Goal: Information Seeking & Learning: Compare options

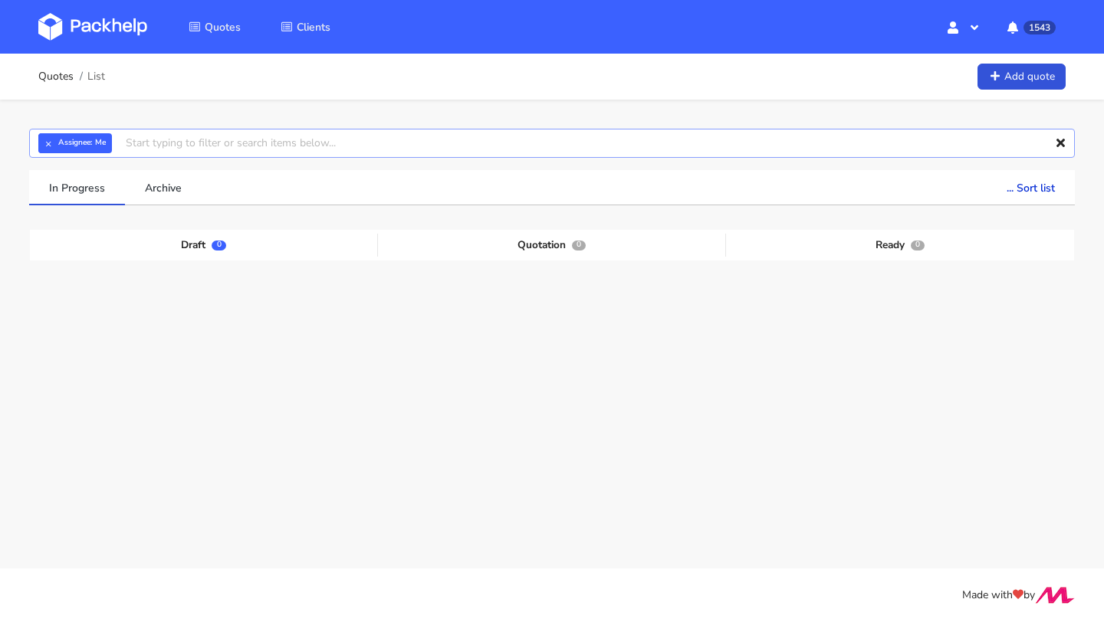
click at [144, 150] on input "text" at bounding box center [552, 143] width 1046 height 29
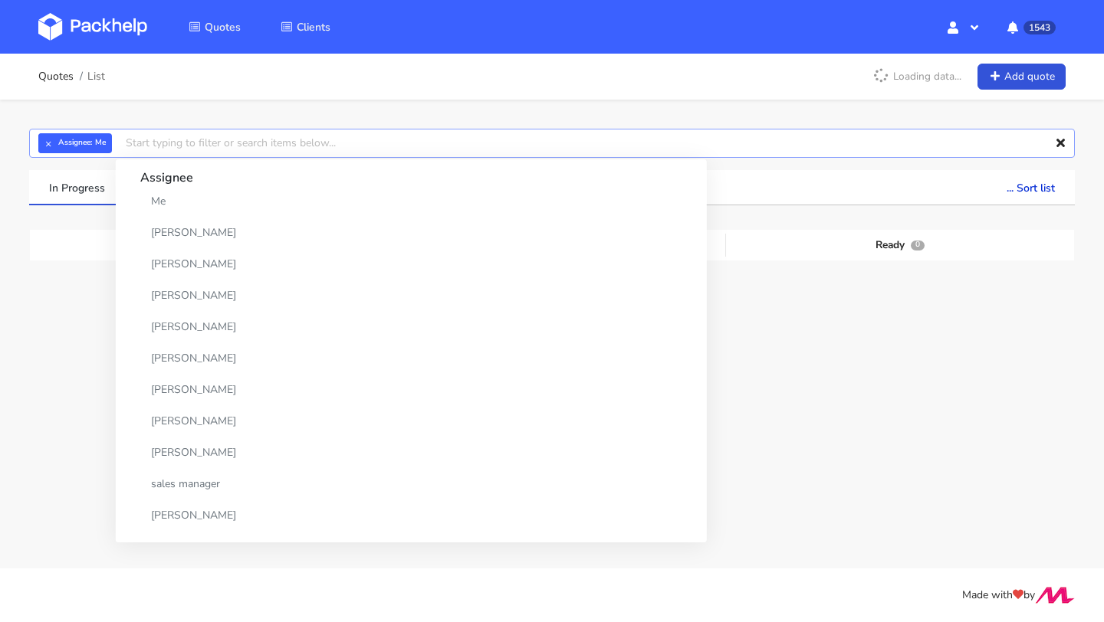
paste input "CBAH"
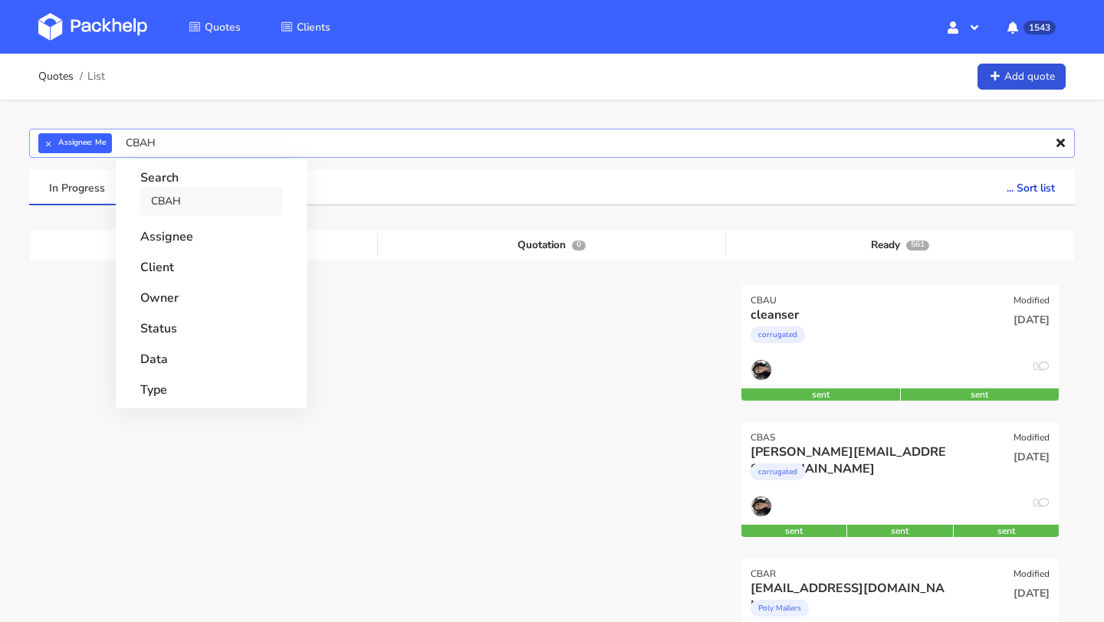
type input "CBAH"
click at [172, 204] on link "CBAH" at bounding box center [211, 201] width 143 height 28
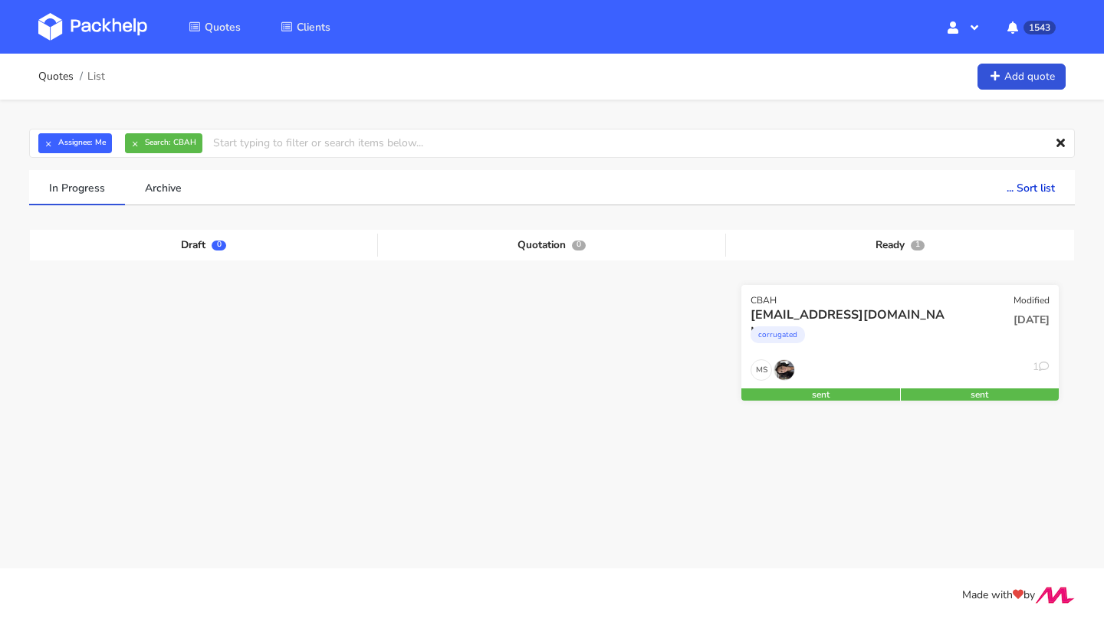
click at [830, 314] on div "[EMAIL_ADDRESS][DOMAIN_NAME]" at bounding box center [852, 315] width 203 height 17
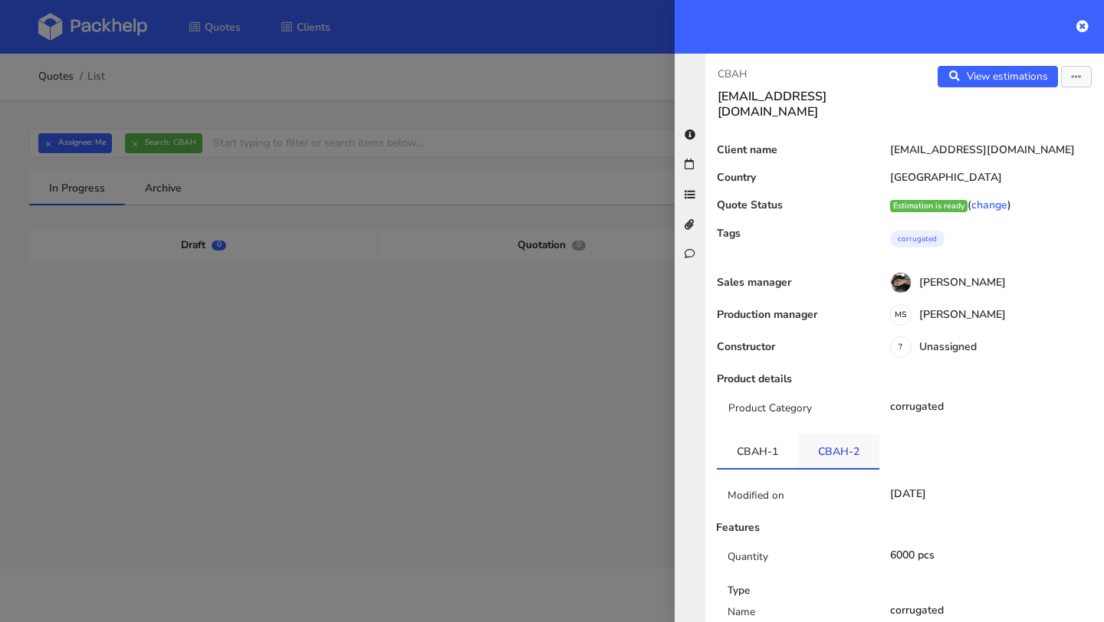
click at [806, 435] on link "CBAH-2" at bounding box center [838, 452] width 81 height 34
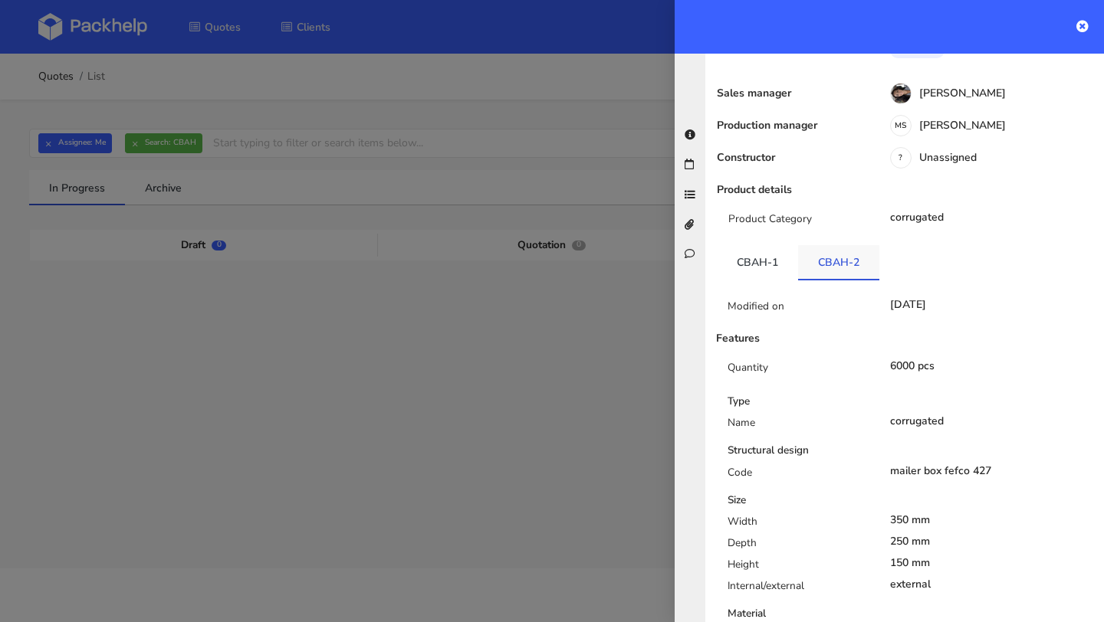
scroll to position [318, 0]
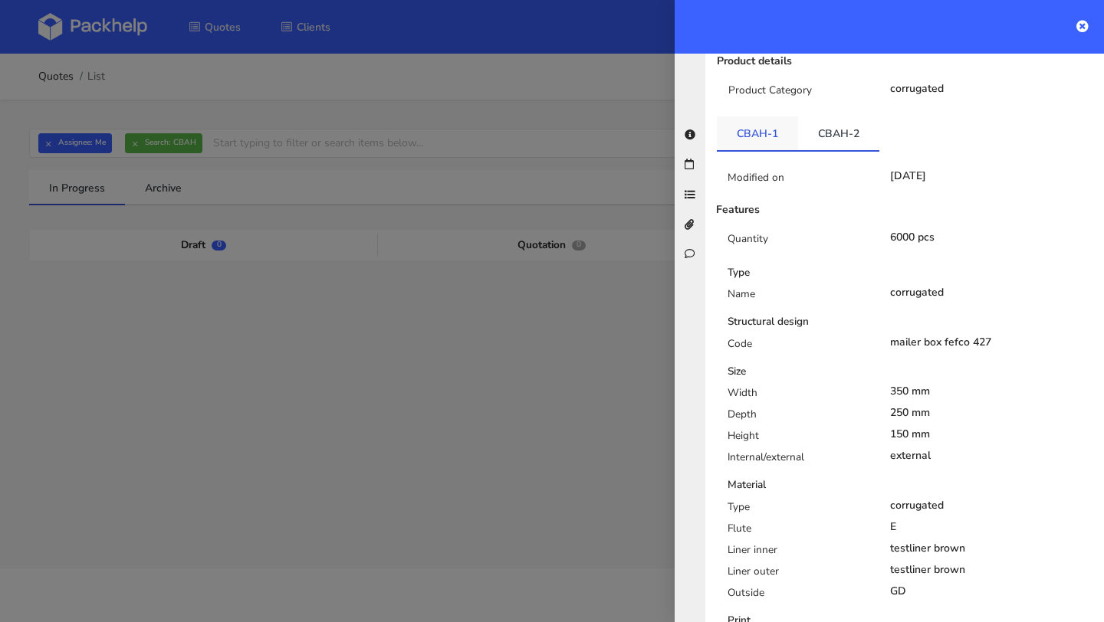
click at [758, 117] on link "CBAH-1" at bounding box center [757, 134] width 81 height 34
click at [813, 119] on link "CBAH-2" at bounding box center [838, 134] width 81 height 34
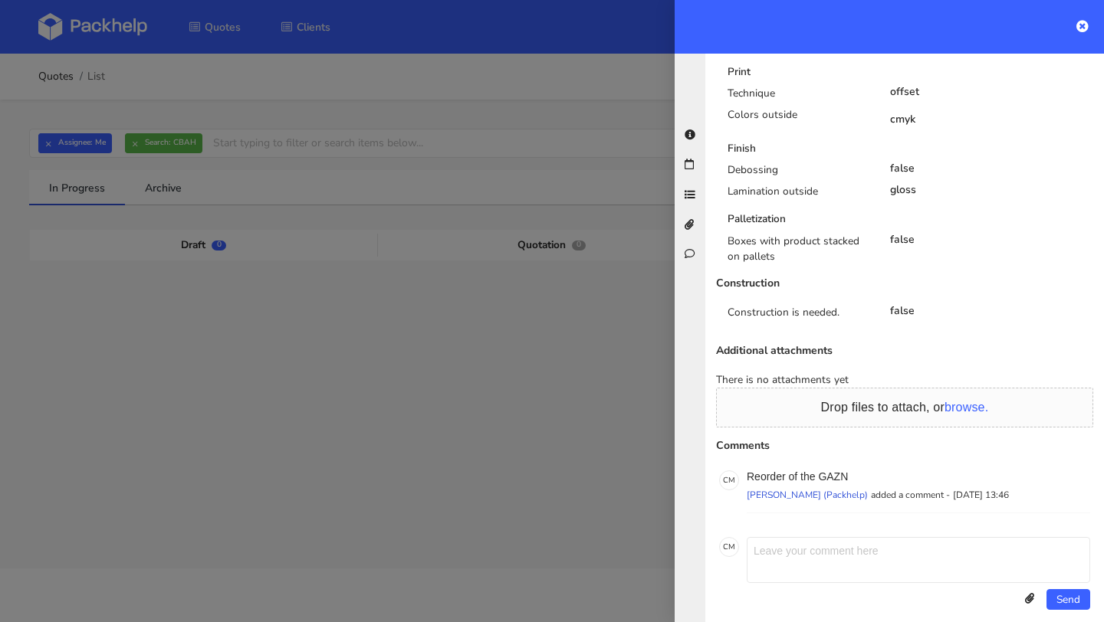
scroll to position [473, 0]
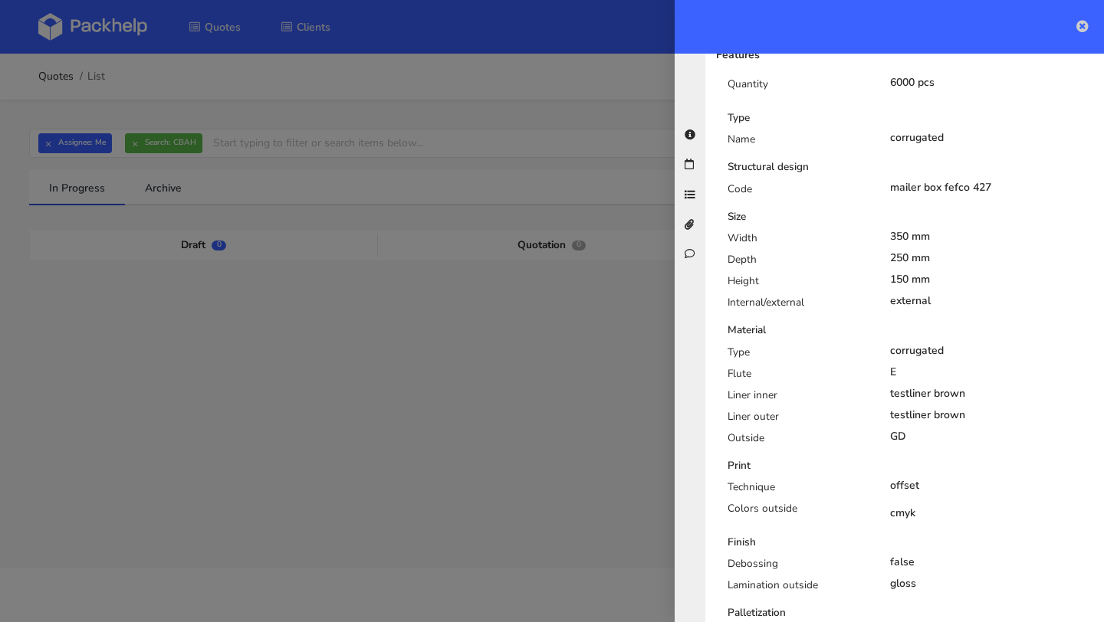
click at [1084, 25] on icon at bounding box center [1082, 26] width 12 height 12
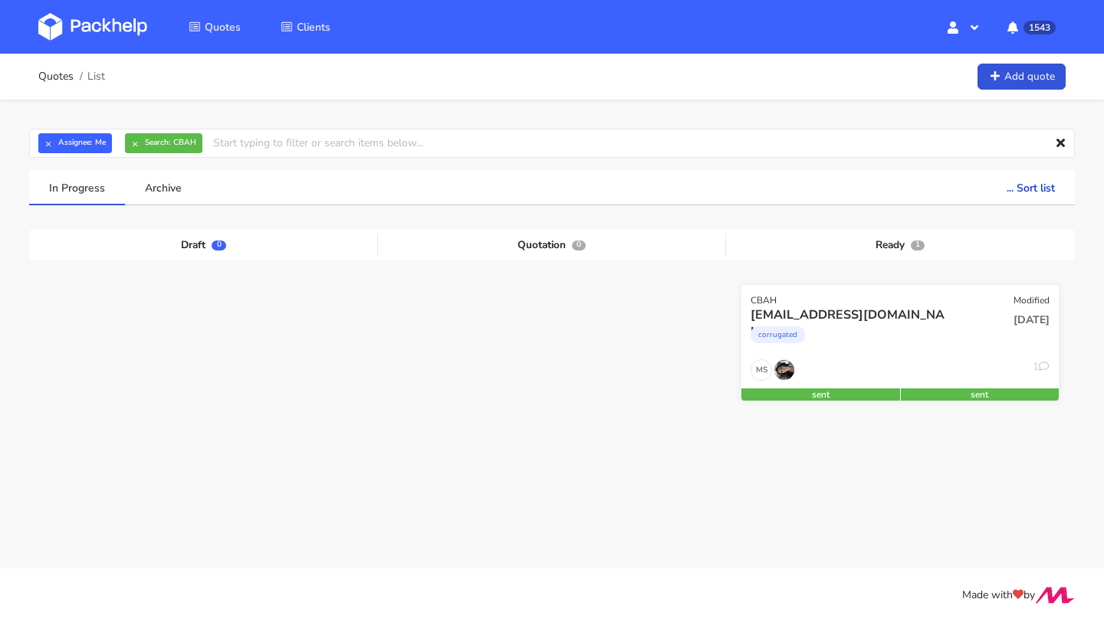
click at [817, 312] on div "vanesagonzalez@patitasco.com" at bounding box center [852, 315] width 203 height 17
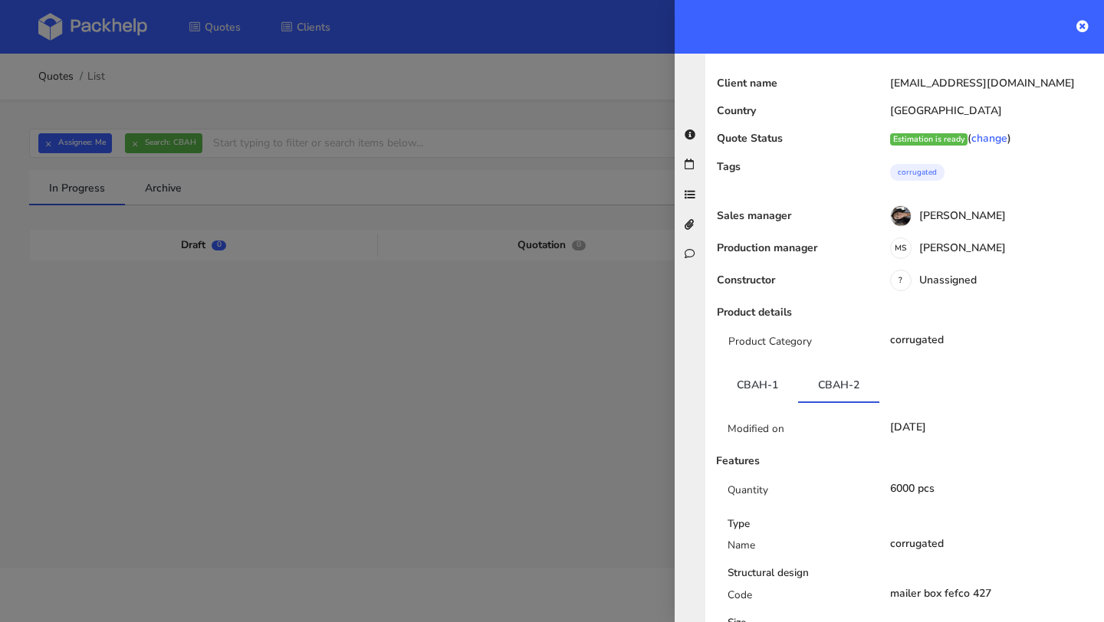
scroll to position [0, 0]
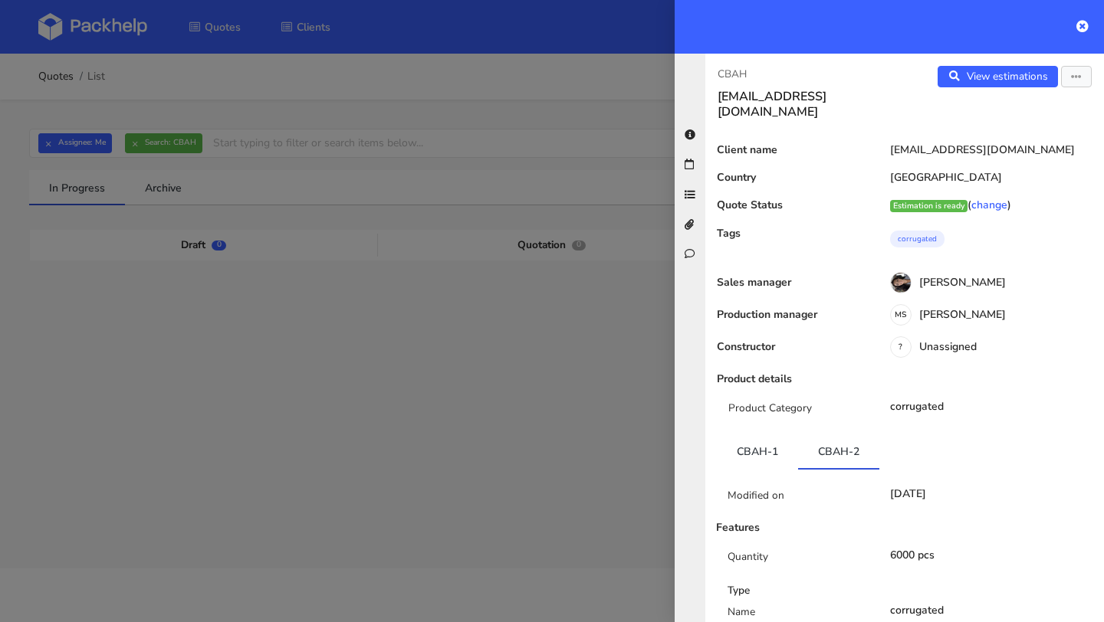
drag, startPoint x: 1053, startPoint y: 134, endPoint x: 882, endPoint y: 130, distance: 170.2
click at [882, 144] on div "vanesagonzalez@patitasco.com" at bounding box center [988, 150] width 232 height 12
copy div "vanesagonzalez@patitasco.com"
copy link "CBAH"
drag, startPoint x: 812, startPoint y: 434, endPoint x: 846, endPoint y: 437, distance: 34.6
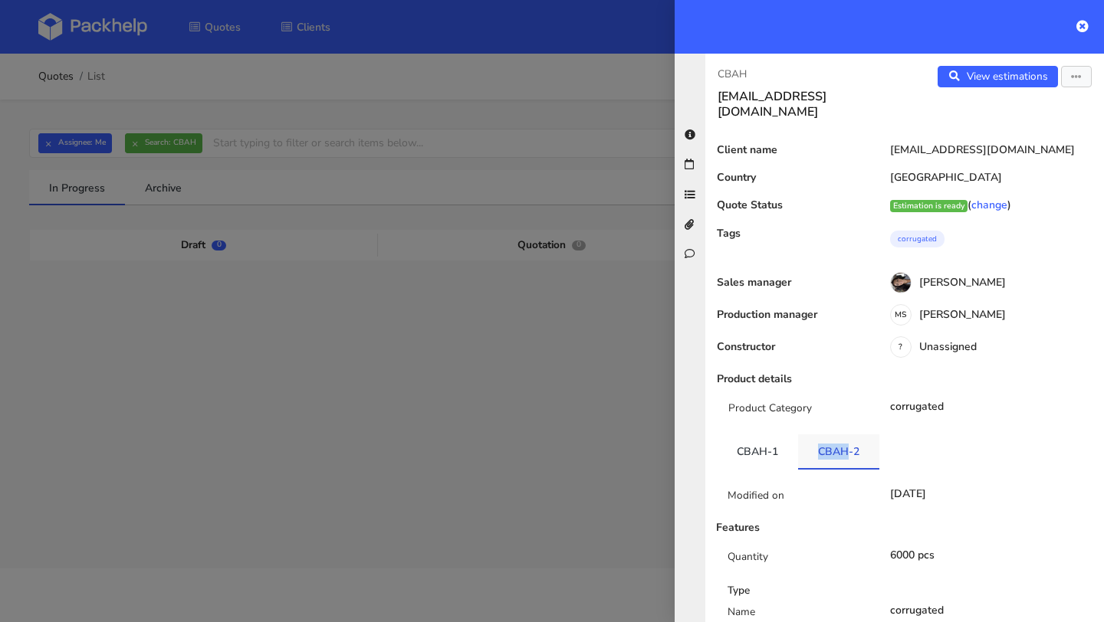
click at [846, 437] on link "CBAH-2" at bounding box center [838, 452] width 81 height 34
click at [1000, 73] on link "View estimations" at bounding box center [998, 76] width 120 height 21
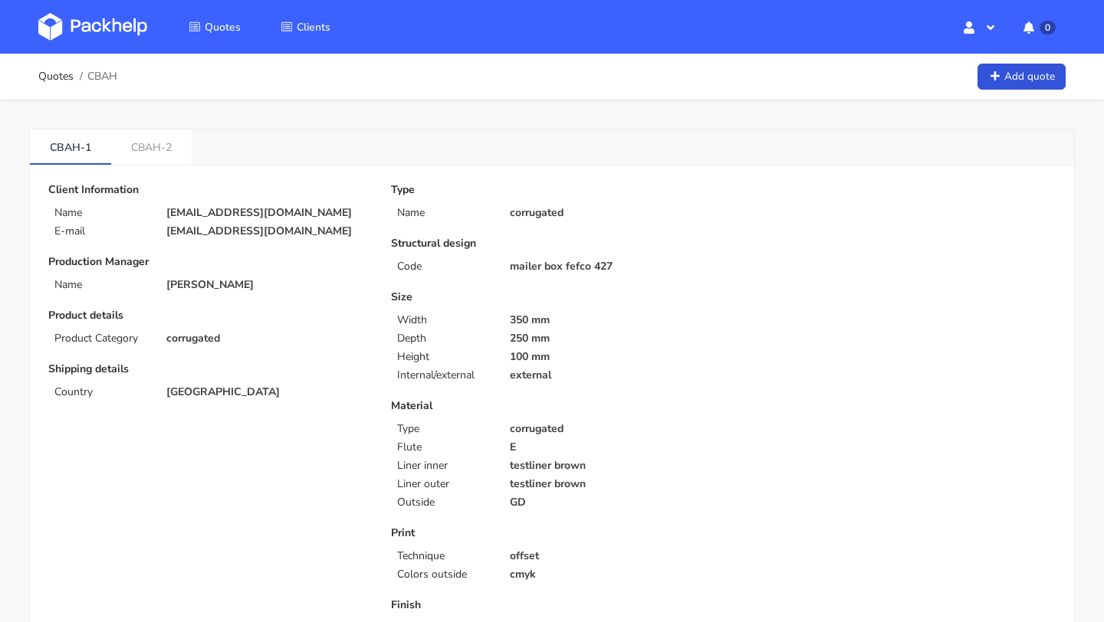
scroll to position [567, 0]
drag, startPoint x: 126, startPoint y: 149, endPoint x: 159, endPoint y: 149, distance: 33.0
click at [159, 149] on link "CBAH-2" at bounding box center [151, 147] width 80 height 34
copy link "CBAH"
click at [54, 159] on link "CBAH-1" at bounding box center [70, 147] width 81 height 34
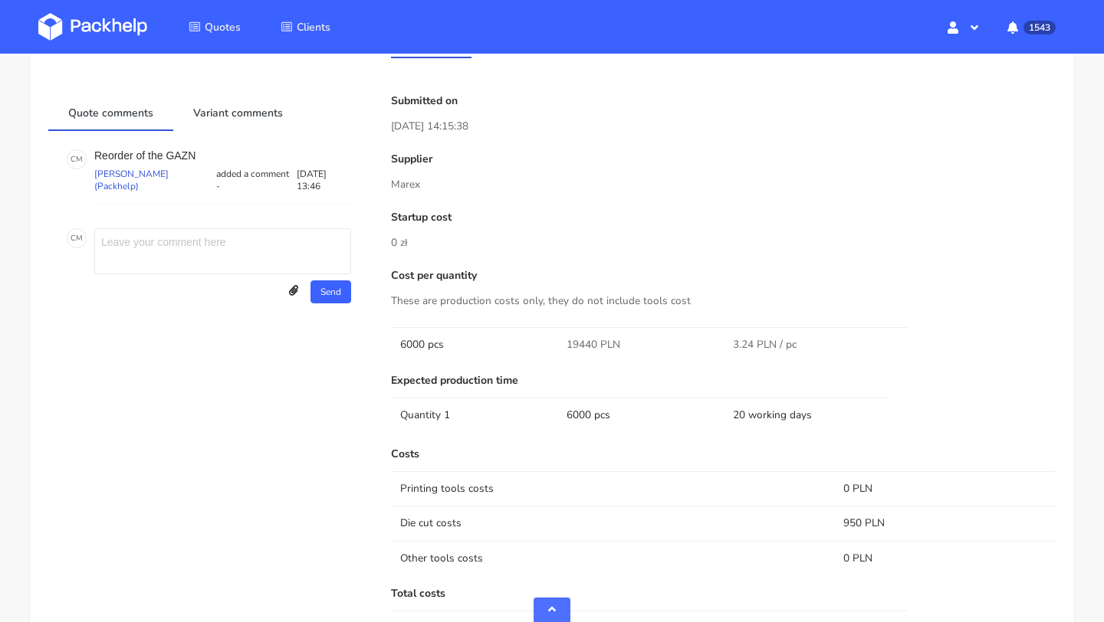
scroll to position [785, 0]
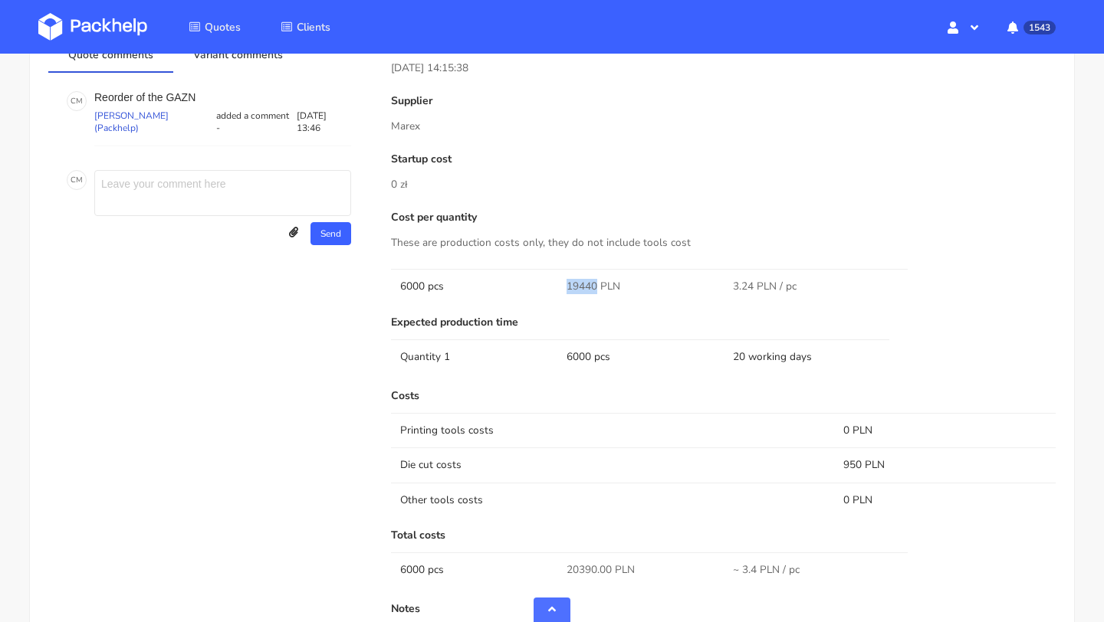
drag, startPoint x: 594, startPoint y: 284, endPoint x: 559, endPoint y: 281, distance: 35.4
click at [559, 281] on td "19440 PLN" at bounding box center [640, 286] width 166 height 34
copy span "19440"
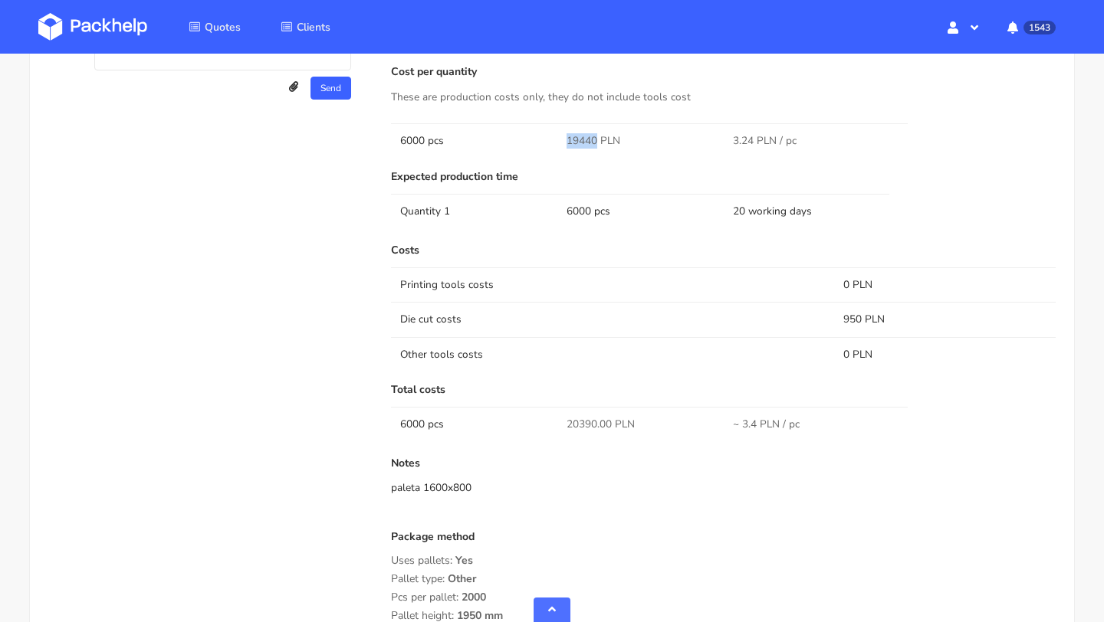
scroll to position [954, 0]
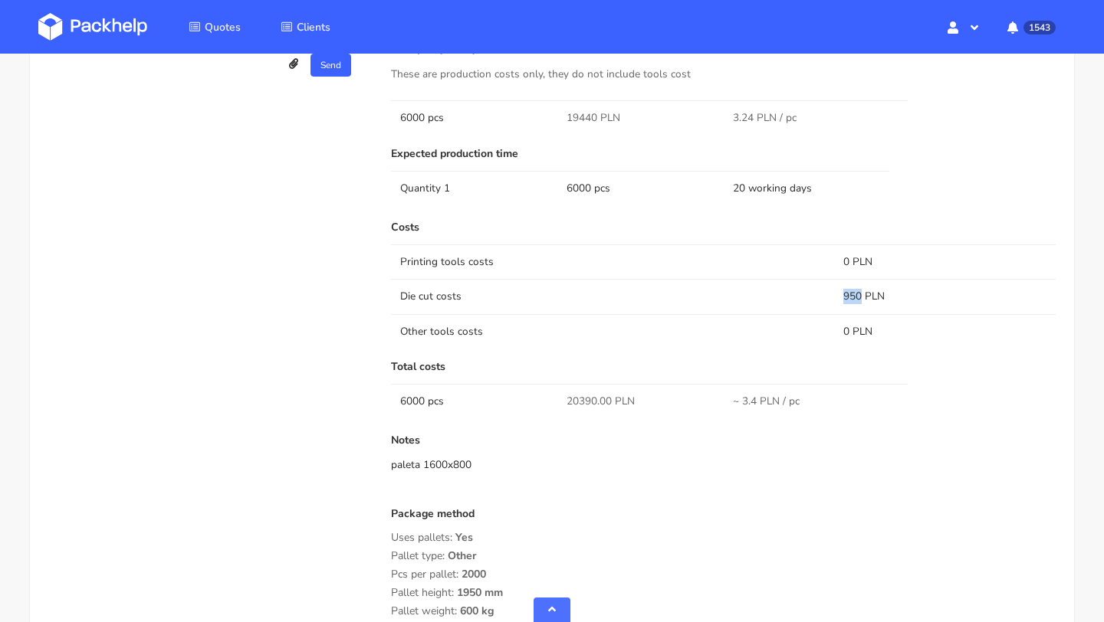
drag, startPoint x: 861, startPoint y: 295, endPoint x: 832, endPoint y: 295, distance: 29.1
click at [832, 295] on tr "Die cut costs 950 PLN" at bounding box center [723, 296] width 665 height 34
copy tr "950"
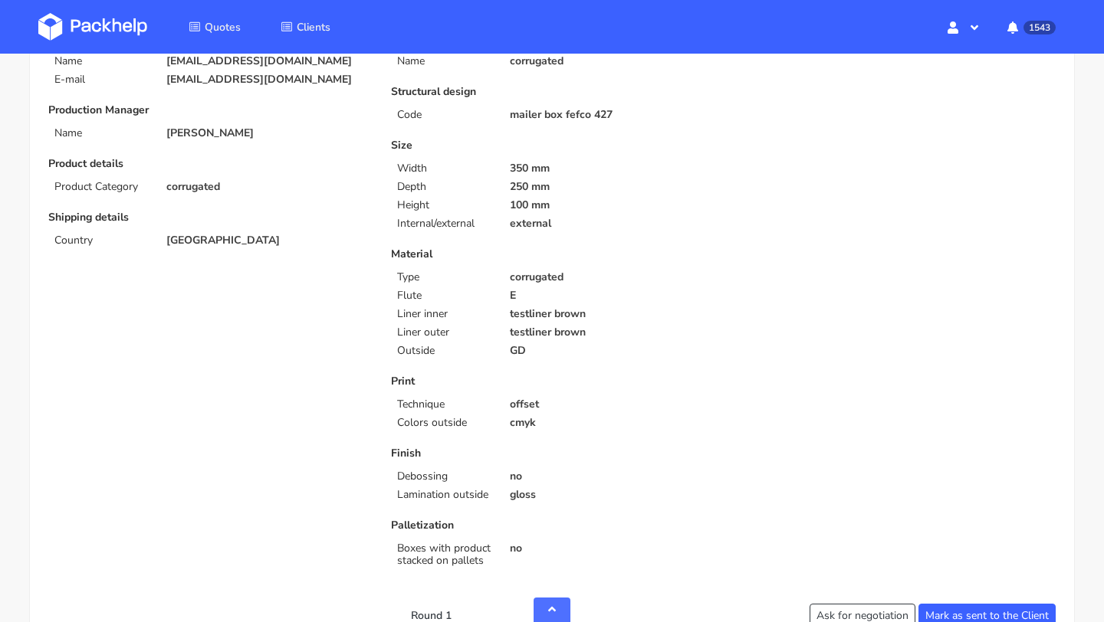
scroll to position [0, 0]
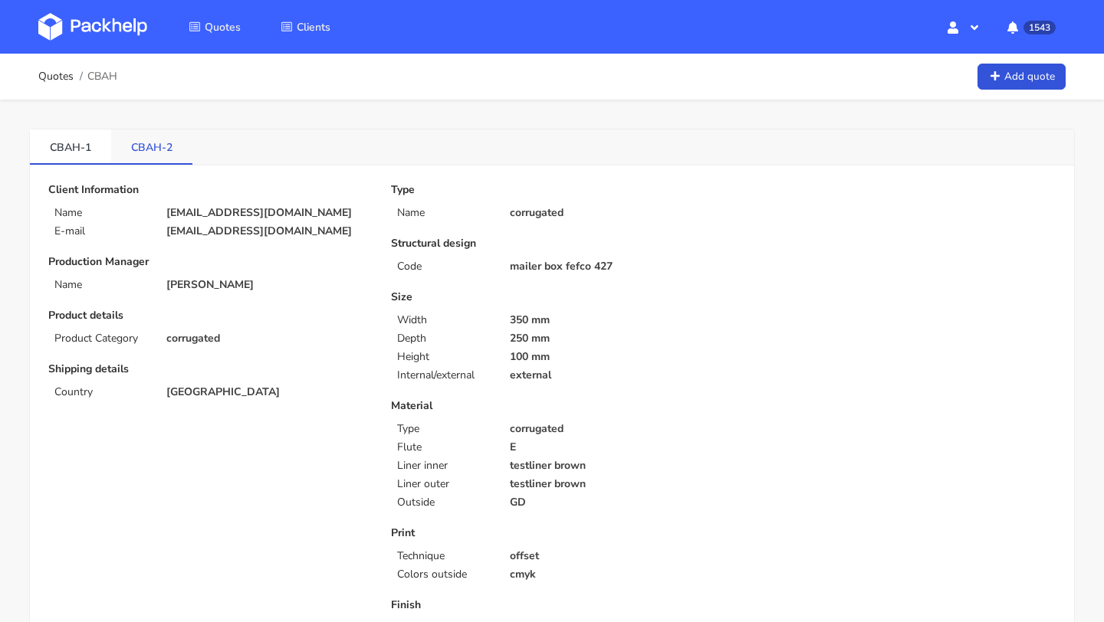
click at [158, 140] on link "CBAH-2" at bounding box center [151, 147] width 81 height 34
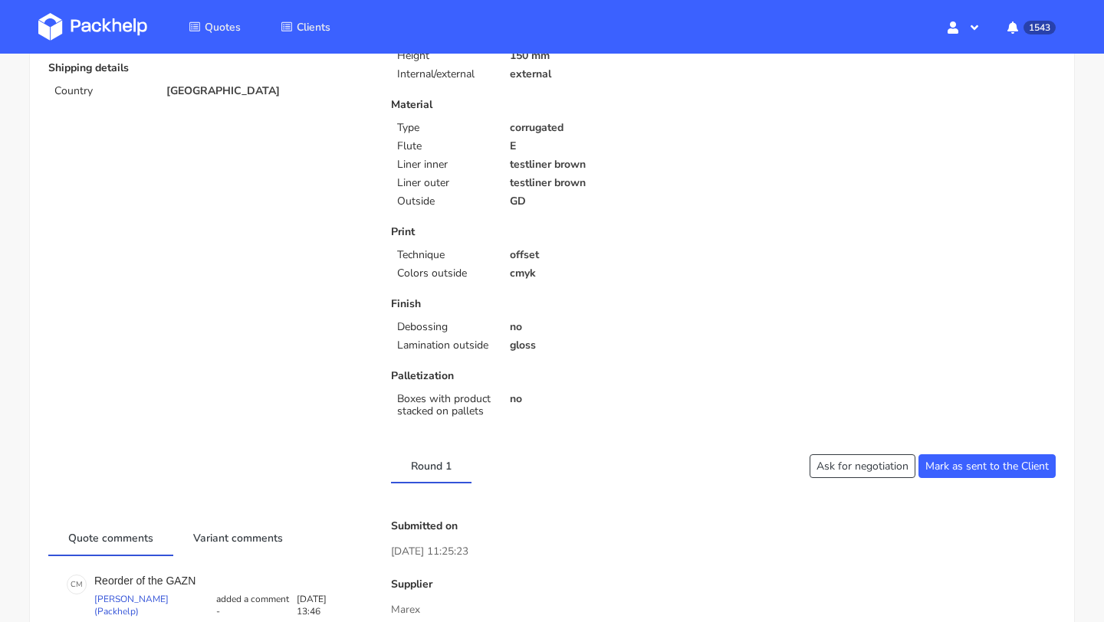
scroll to position [69, 0]
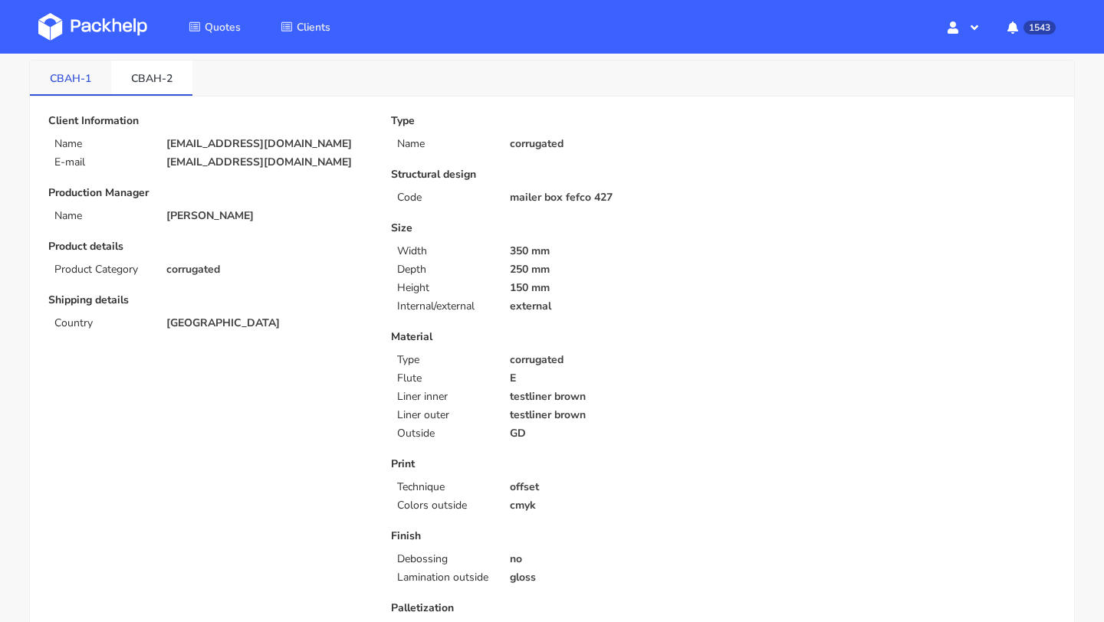
click at [78, 74] on link "CBAH-1" at bounding box center [70, 78] width 81 height 34
click at [159, 73] on link "CBAH-2" at bounding box center [151, 78] width 81 height 34
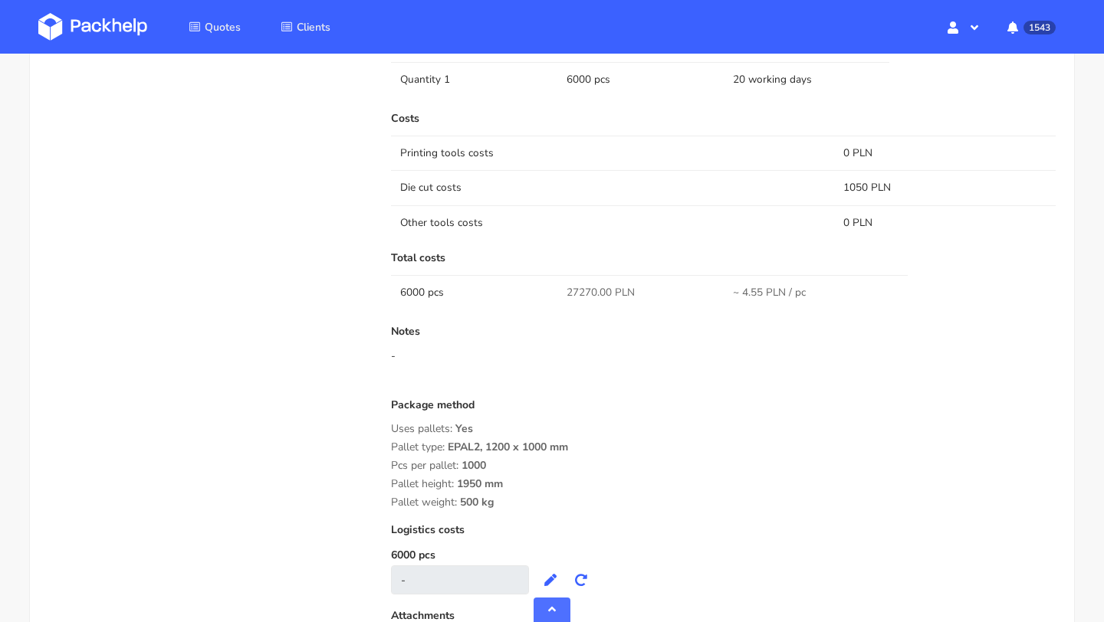
scroll to position [1060, 0]
drag, startPoint x: 511, startPoint y: 508, endPoint x: 385, endPoint y: 422, distance: 151.8
click at [385, 422] on div "Submitted on 13 Aug 2025 11:25:23 Supplier Marex Startup cost 0 zł Cost per qua…" at bounding box center [723, 215] width 686 height 906
copy div "Uses pallets: Yes Pallet type: EPAL2, 1200 x 1000 mm Pcs per pallet: 1000 Palle…"
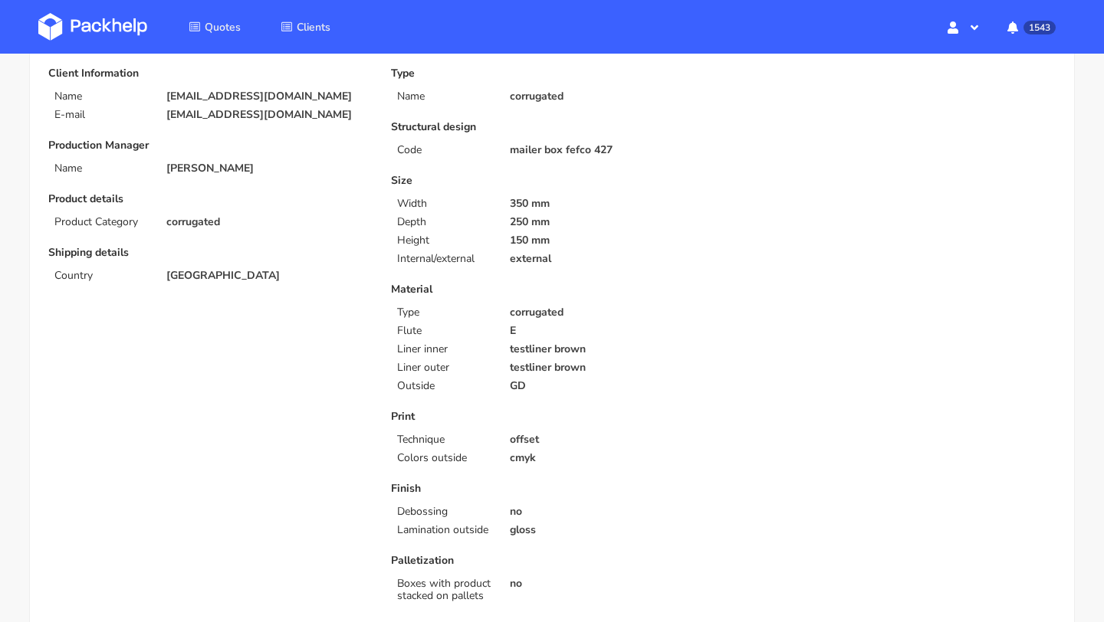
scroll to position [0, 0]
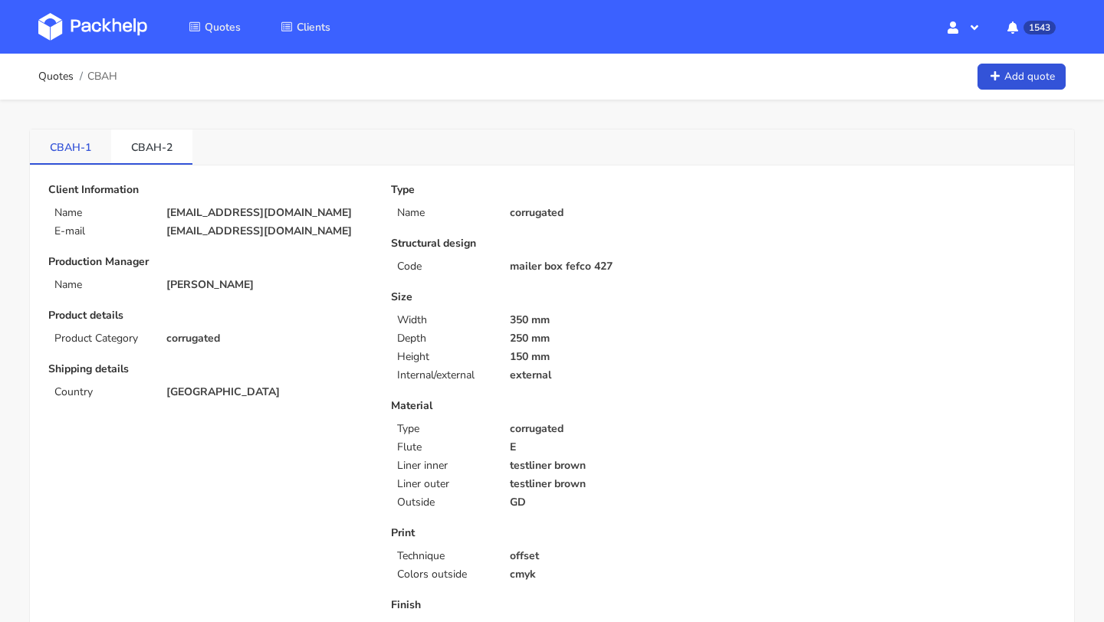
click at [77, 150] on link "CBAH-1" at bounding box center [70, 147] width 81 height 34
click at [143, 143] on link "CBAH-2" at bounding box center [151, 147] width 81 height 34
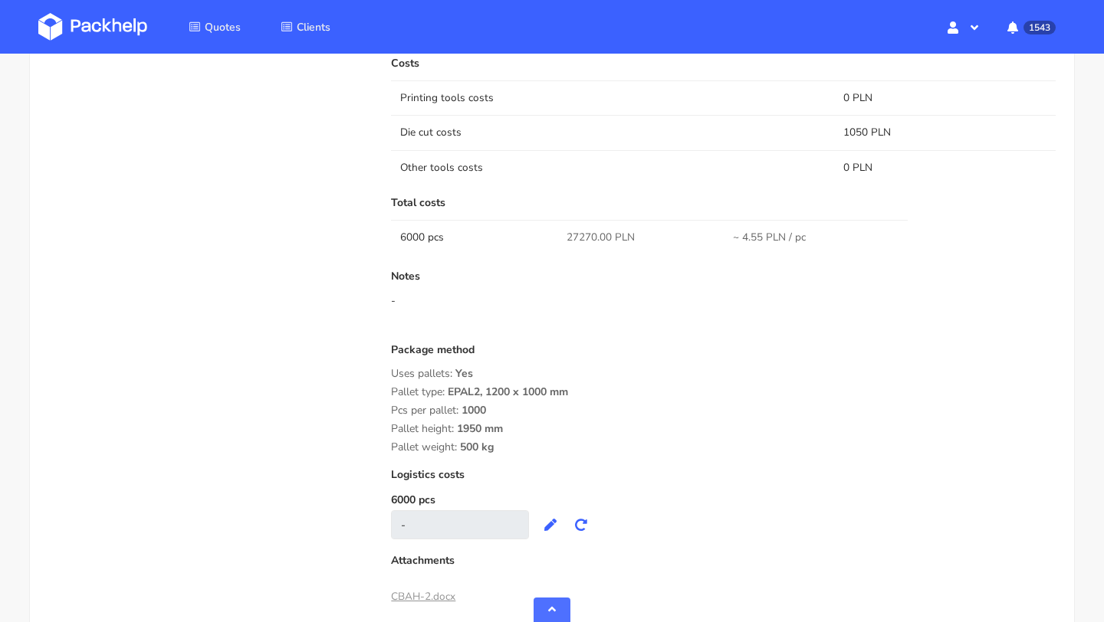
scroll to position [1115, 0]
drag, startPoint x: 511, startPoint y: 453, endPoint x: 390, endPoint y: 366, distance: 148.7
click at [390, 366] on div "Submitted on 13 Aug 2025 11:25:23 Supplier Marex Startup cost 0 zł Cost per qua…" at bounding box center [723, 159] width 686 height 906
copy div "Uses pallets: Yes Pallet type: EPAL2, 1200 x 1000 mm Pcs per pallet: 1000 Palle…"
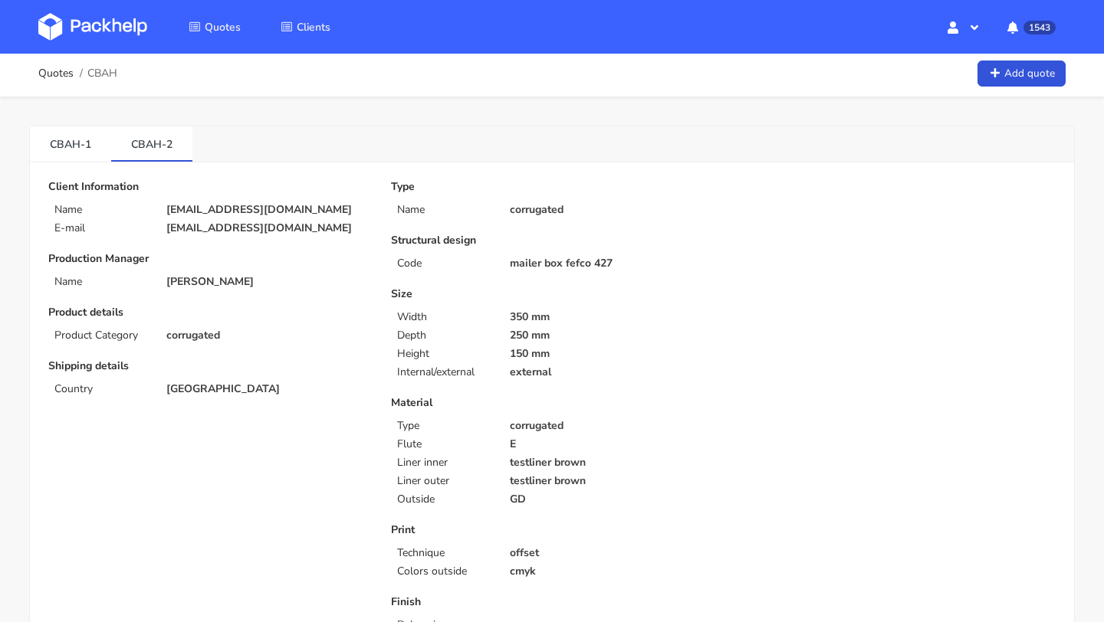
scroll to position [0, 0]
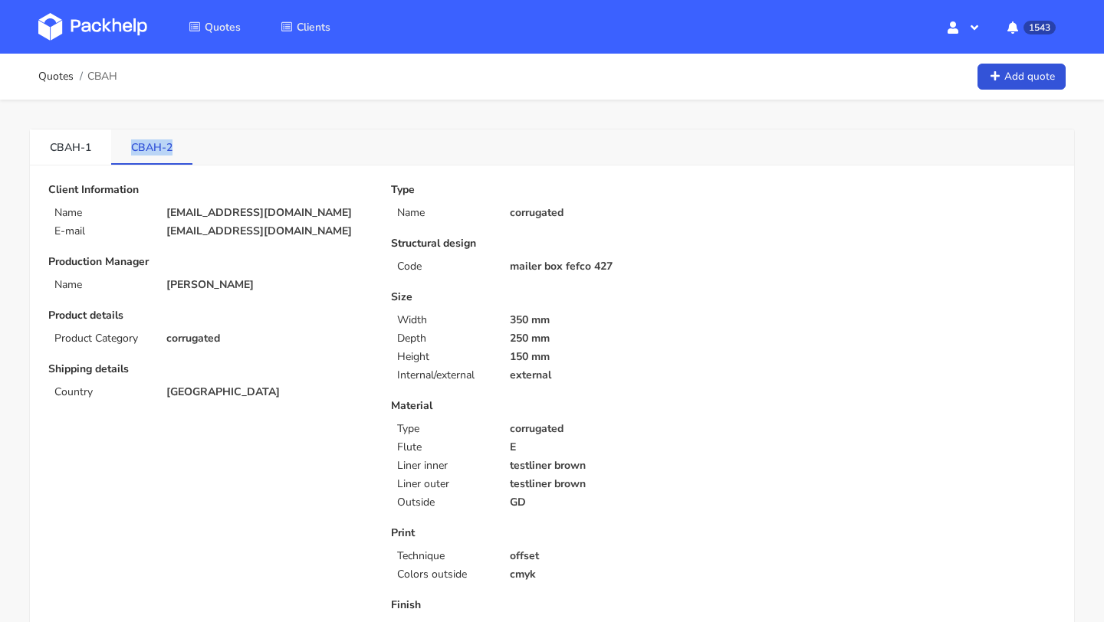
drag, startPoint x: 129, startPoint y: 145, endPoint x: 180, endPoint y: 149, distance: 51.5
click at [180, 149] on link "CBAH-2" at bounding box center [151, 147] width 81 height 34
copy link "CBAH-2"
click at [121, 139] on link "CBAH-2" at bounding box center [151, 147] width 81 height 34
drag, startPoint x: 28, startPoint y: 141, endPoint x: 183, endPoint y: 142, distance: 154.9
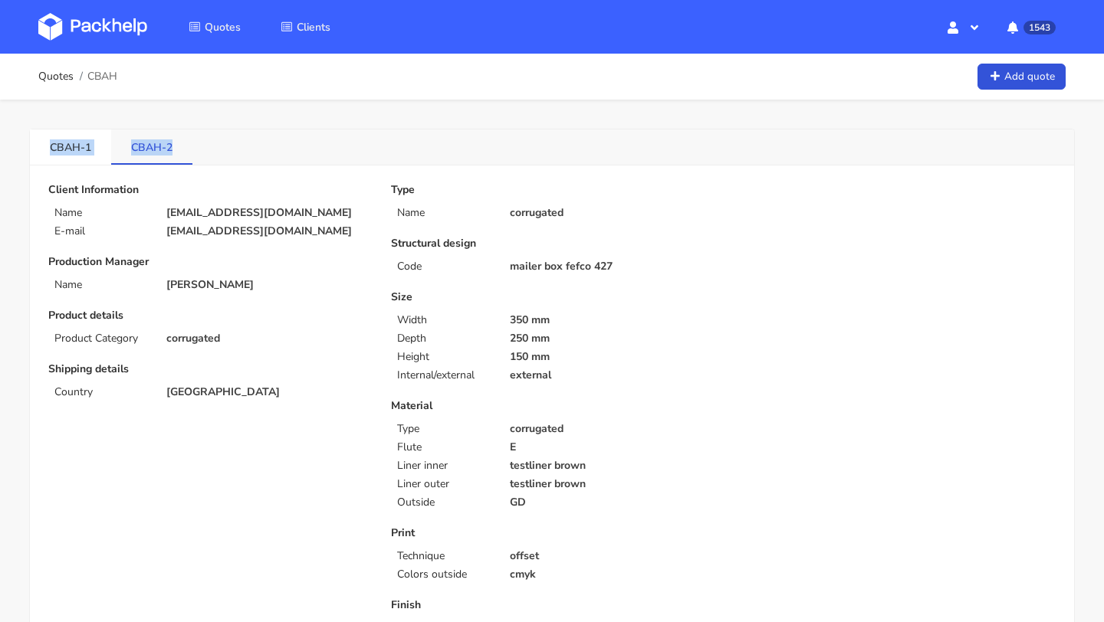
copy ul "CBAH-1 CBAH-2"
click at [83, 138] on link "CBAH-1" at bounding box center [70, 147] width 81 height 34
click at [138, 144] on link "CBAH-2" at bounding box center [151, 147] width 81 height 34
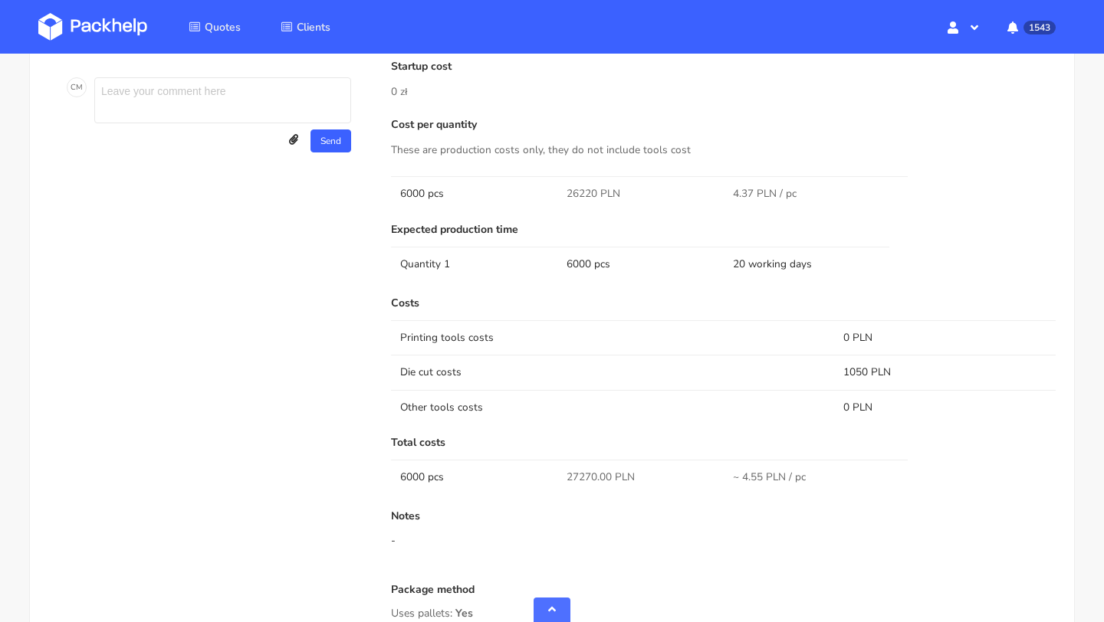
scroll to position [879, 0]
drag, startPoint x: 599, startPoint y: 192, endPoint x: 562, endPoint y: 192, distance: 36.8
click at [562, 192] on td "26220 PLN" at bounding box center [640, 193] width 166 height 34
copy span "26220"
drag, startPoint x: 869, startPoint y: 366, endPoint x: 838, endPoint y: 366, distance: 30.7
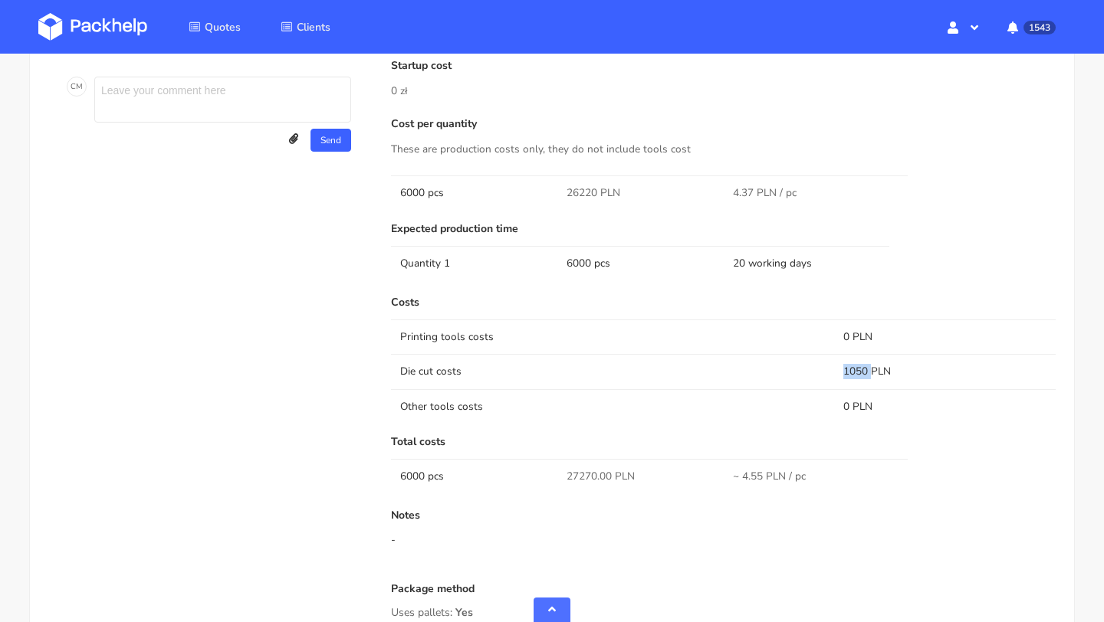
click at [838, 366] on td "1050 PLN" at bounding box center [945, 371] width 222 height 34
copy td "1050"
click at [817, 168] on div "Cost per quantity These are production costs only, they do not include tools co…" at bounding box center [723, 164] width 665 height 93
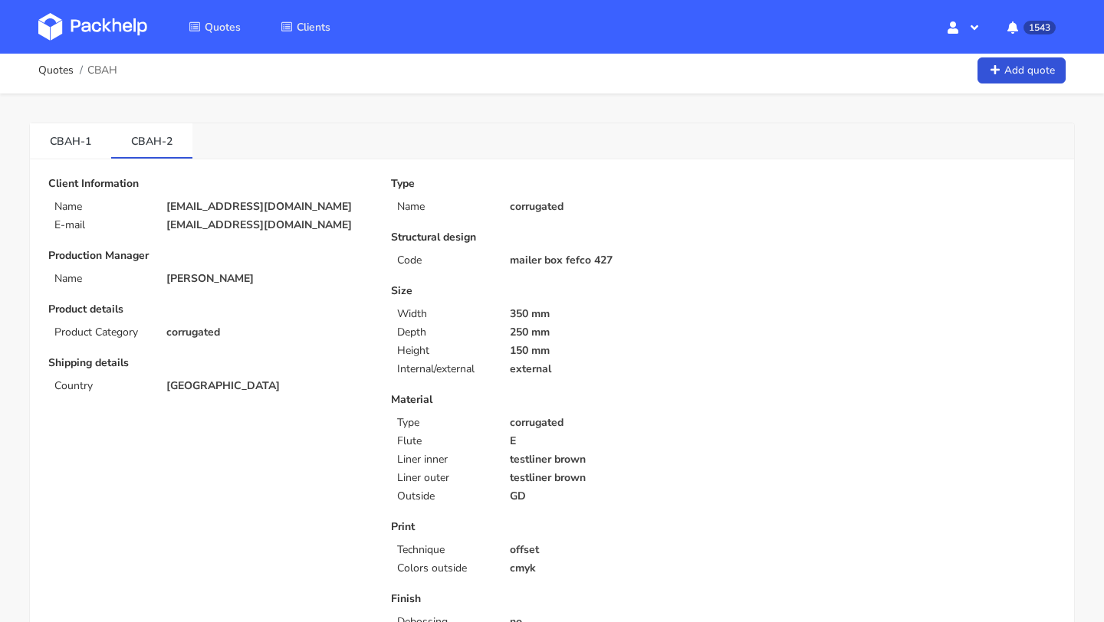
scroll to position [7, 0]
click at [63, 133] on link "CBAH-1" at bounding box center [70, 140] width 81 height 34
click at [142, 135] on link "CBAH-2" at bounding box center [151, 140] width 81 height 34
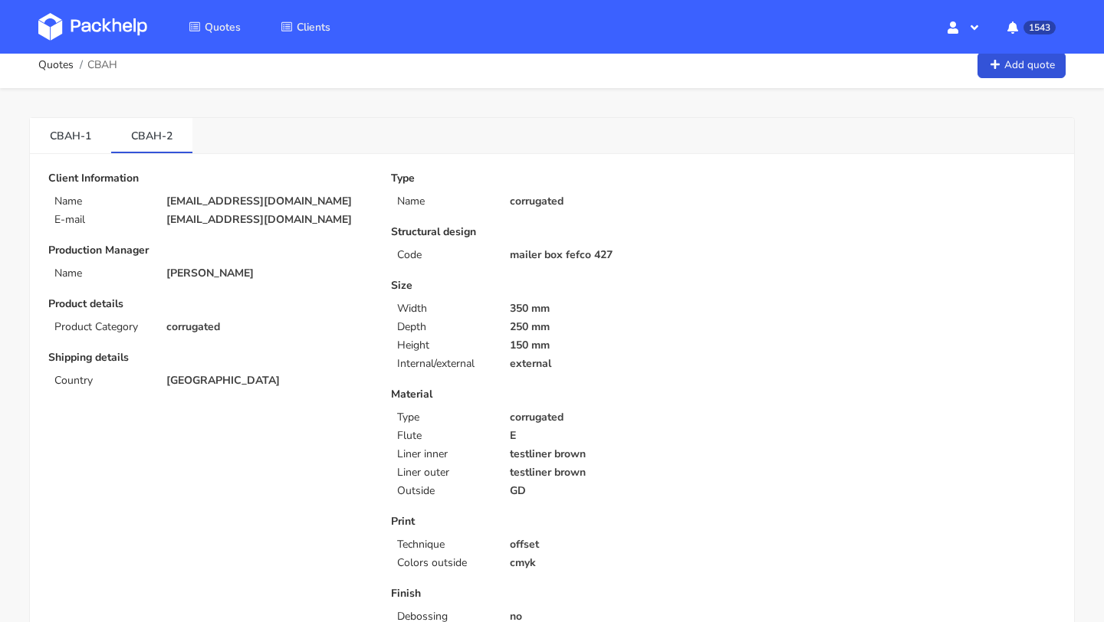
scroll to position [0, 0]
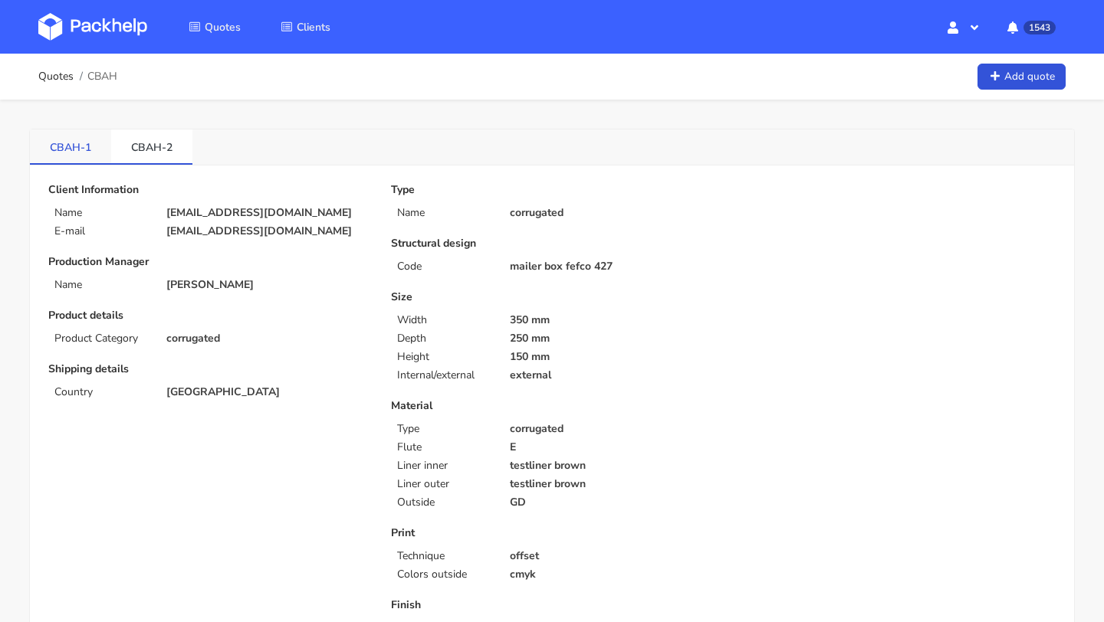
click at [69, 133] on link "CBAH-1" at bounding box center [70, 147] width 81 height 34
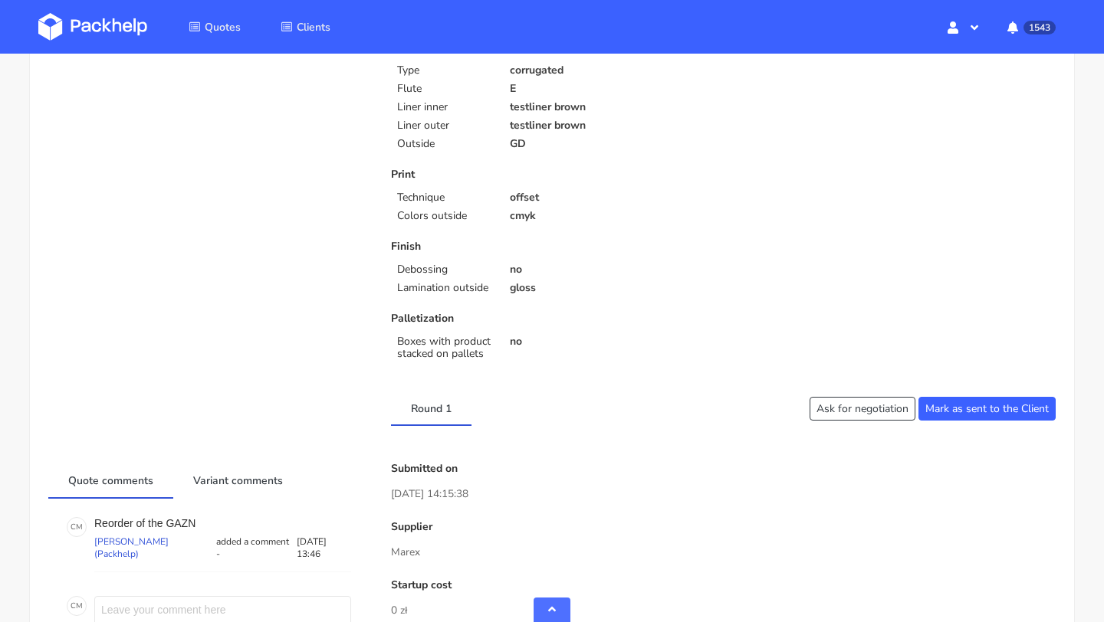
scroll to position [810, 0]
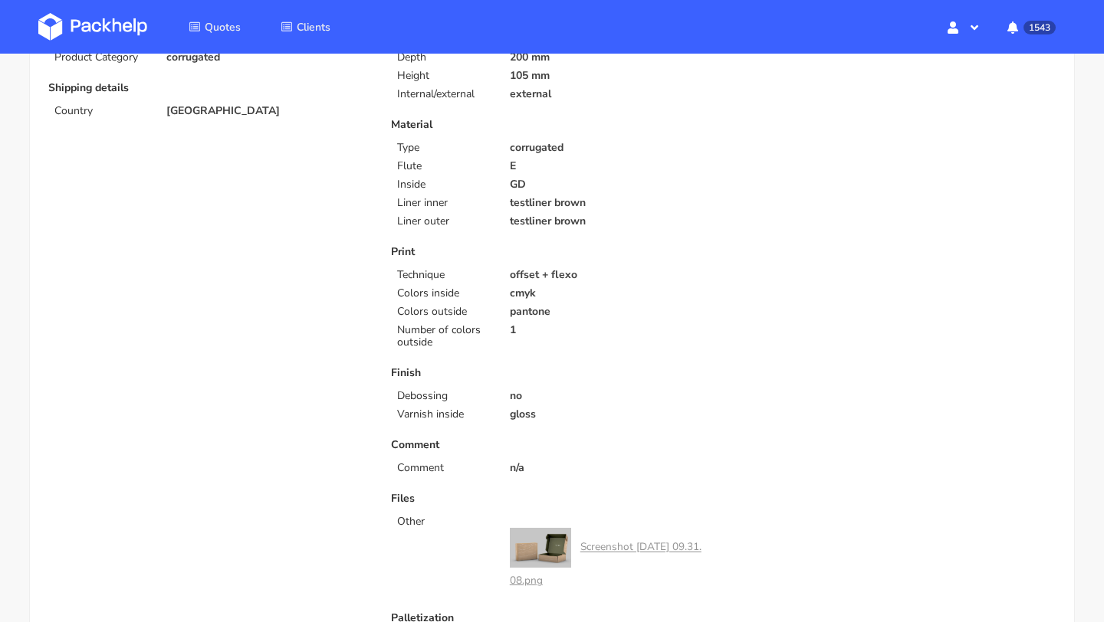
scroll to position [289, 0]
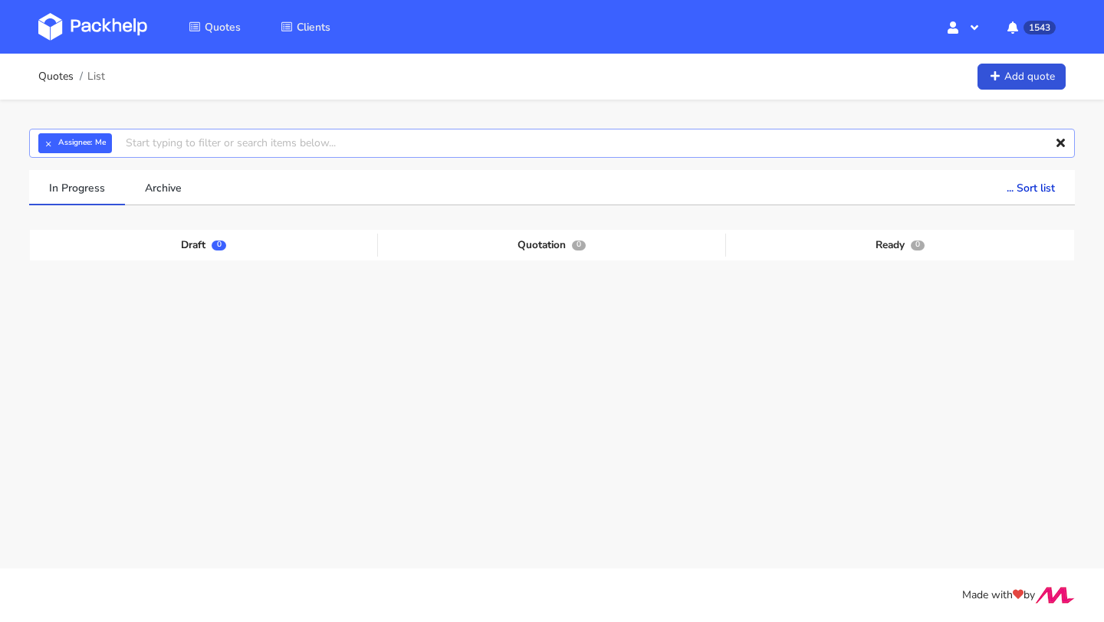
click at [166, 140] on input "text" at bounding box center [552, 143] width 1046 height 29
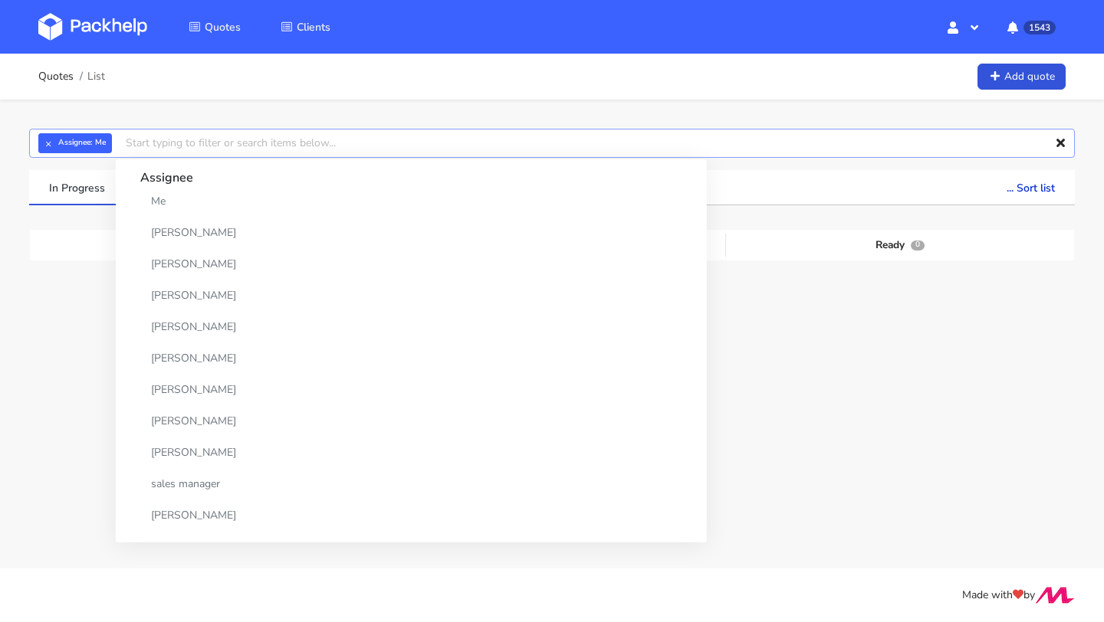
type input "v"
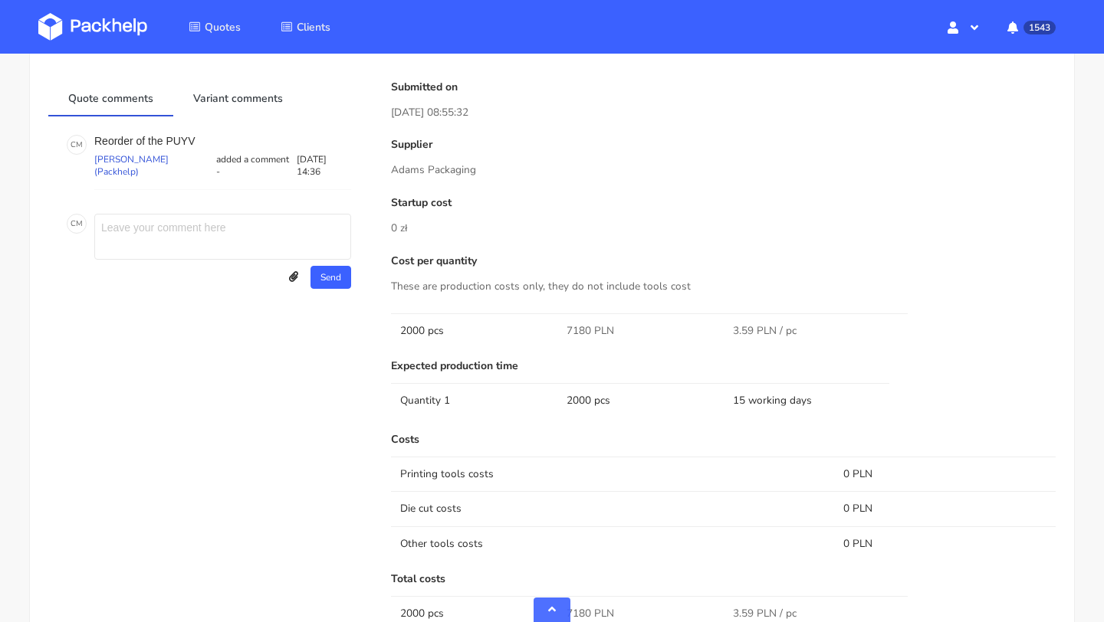
scroll to position [969, 0]
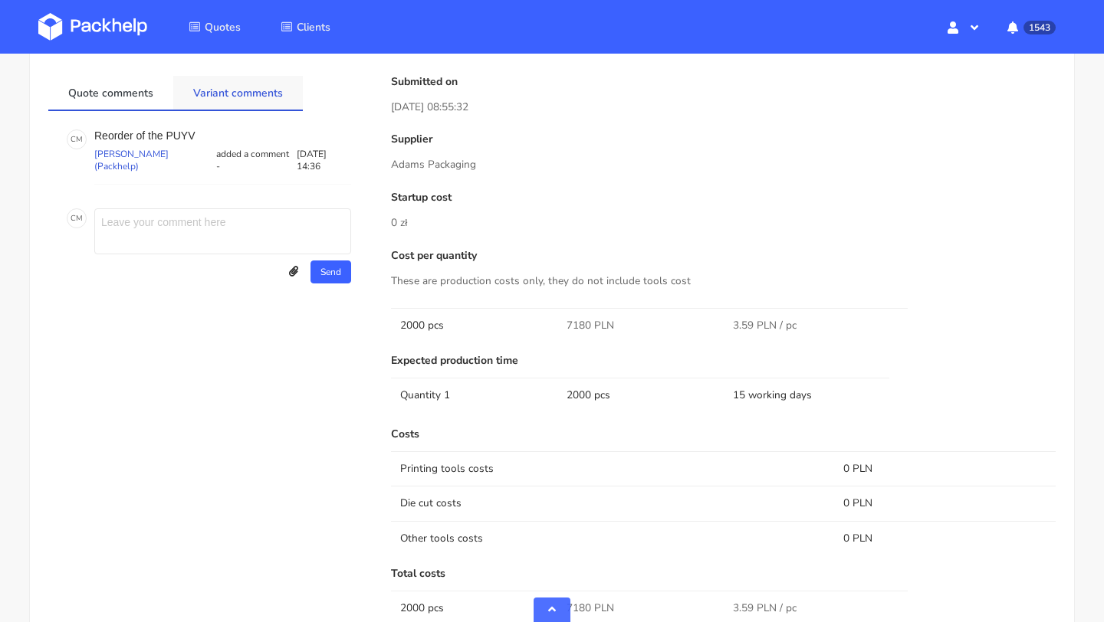
click at [264, 87] on link "Variant comments" at bounding box center [238, 93] width 130 height 34
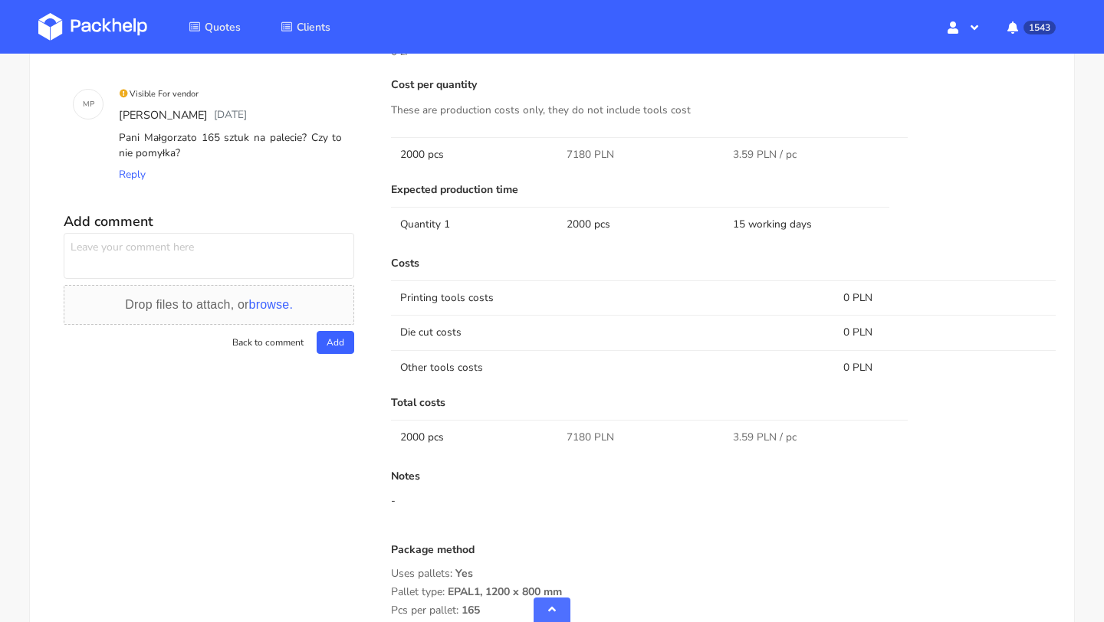
scroll to position [1435, 0]
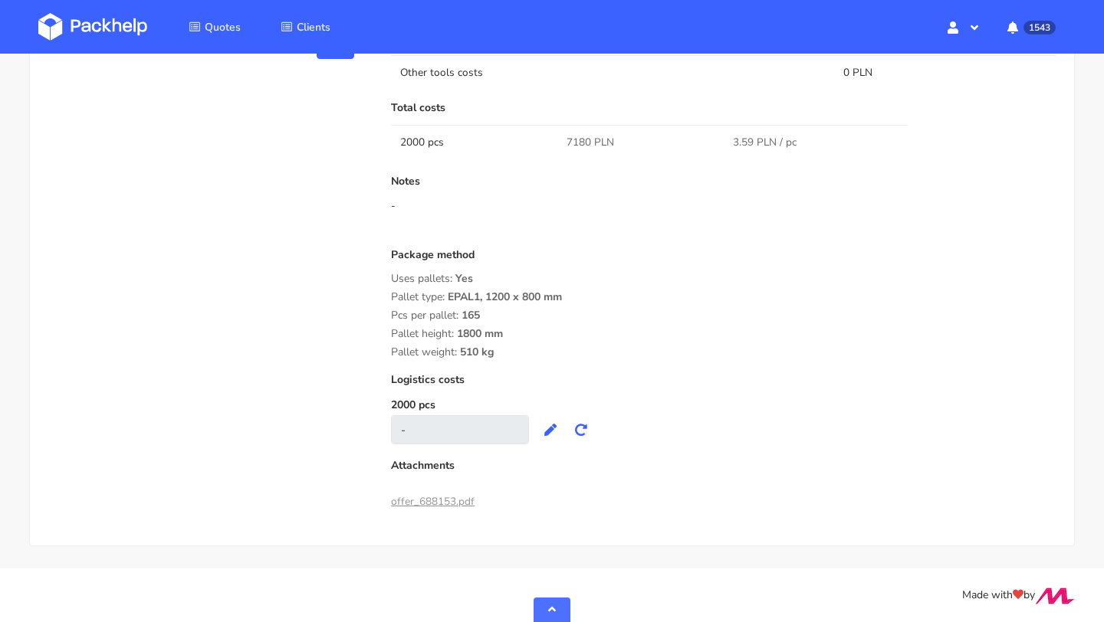
click at [445, 502] on link "offer_688153.pdf" at bounding box center [433, 501] width 84 height 15
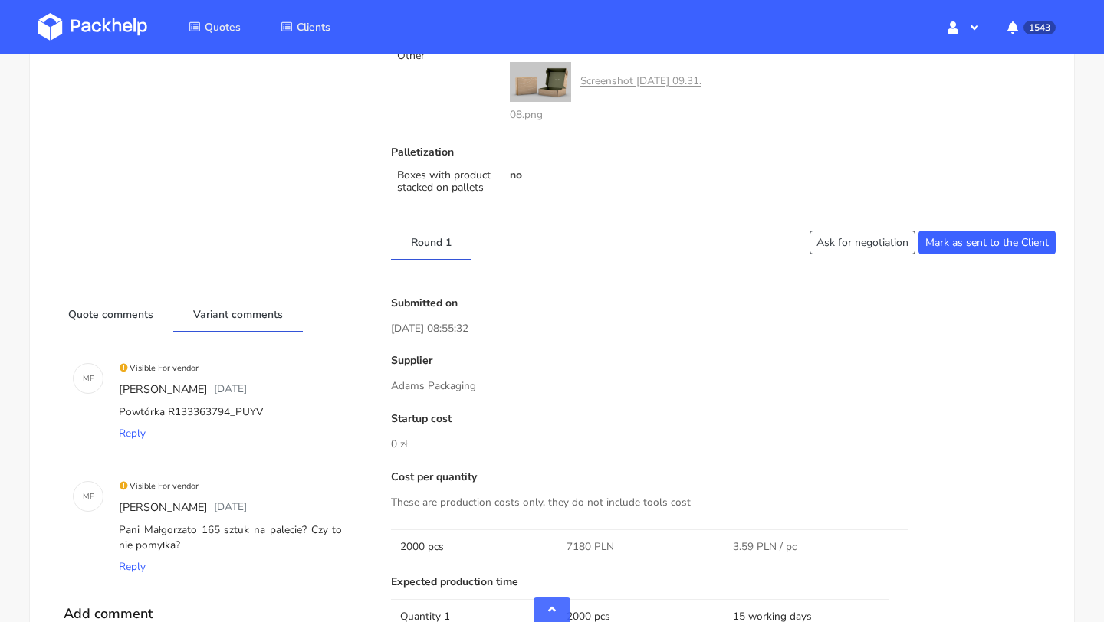
scroll to position [0, 0]
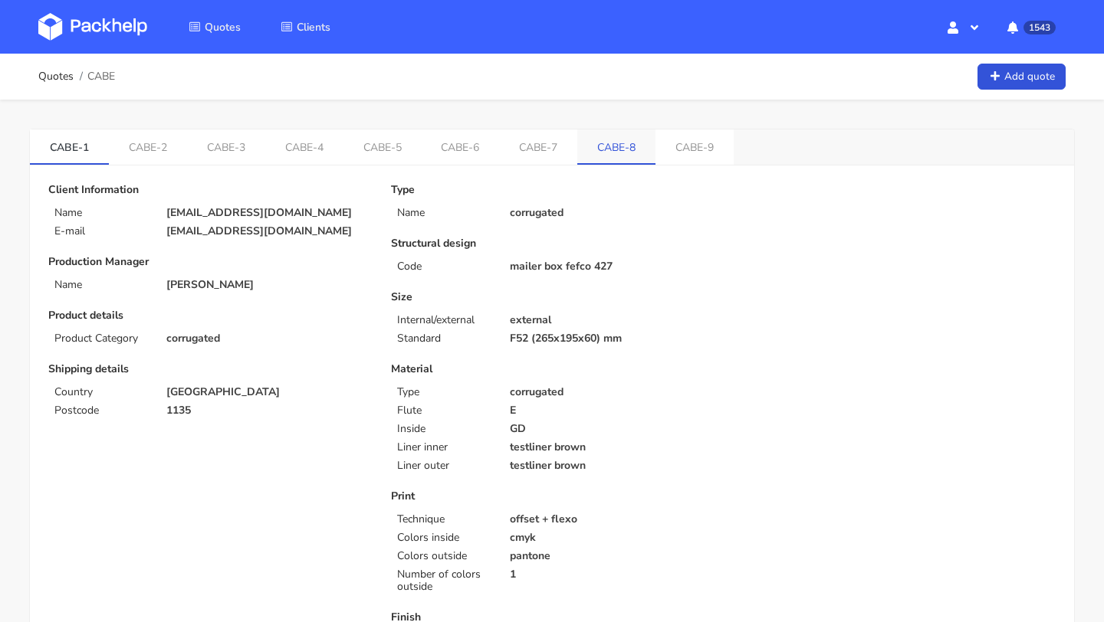
click at [595, 153] on link "CABE-8" at bounding box center [616, 147] width 78 height 34
drag, startPoint x: 640, startPoint y: 342, endPoint x: 452, endPoint y: 340, distance: 188.6
click at [452, 340] on div "Standard F79 (364x314x125) mm" at bounding box center [551, 339] width 343 height 12
copy div "F79 (364x314x125) mm"
click at [674, 153] on link "CABE-9" at bounding box center [700, 147] width 78 height 34
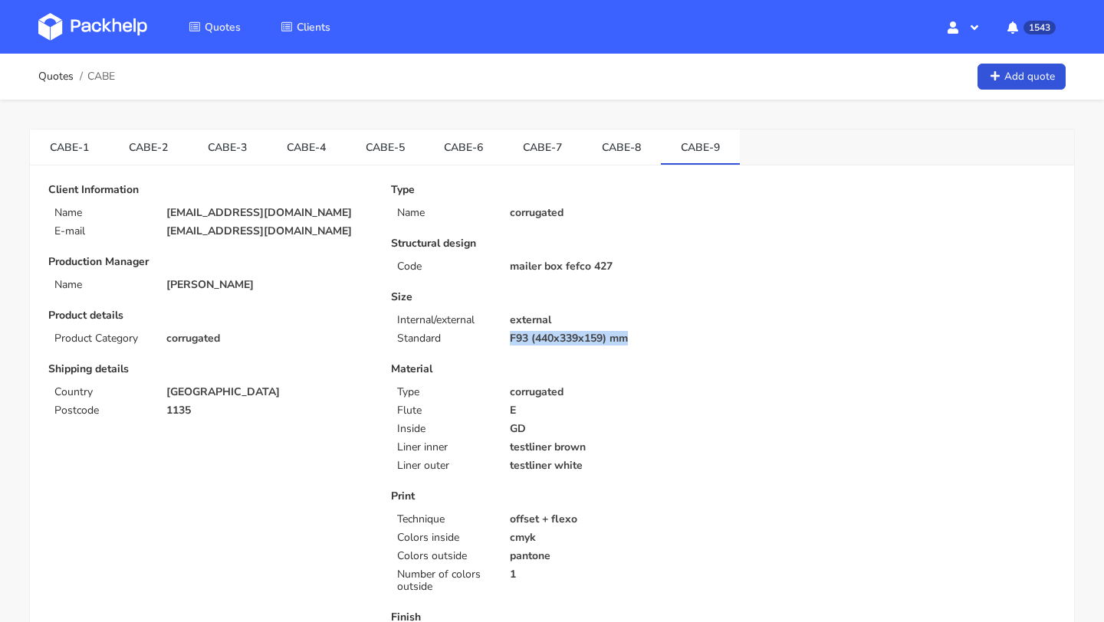
drag, startPoint x: 630, startPoint y: 335, endPoint x: 508, endPoint y: 335, distance: 122.7
click at [508, 335] on div "F93 (440x339x159) mm" at bounding box center [611, 339] width 225 height 12
copy p "F93 (440x339x159) mm"
click at [626, 138] on link "CABE-8" at bounding box center [621, 147] width 79 height 34
click at [394, 140] on link "CABE-5" at bounding box center [385, 147] width 79 height 34
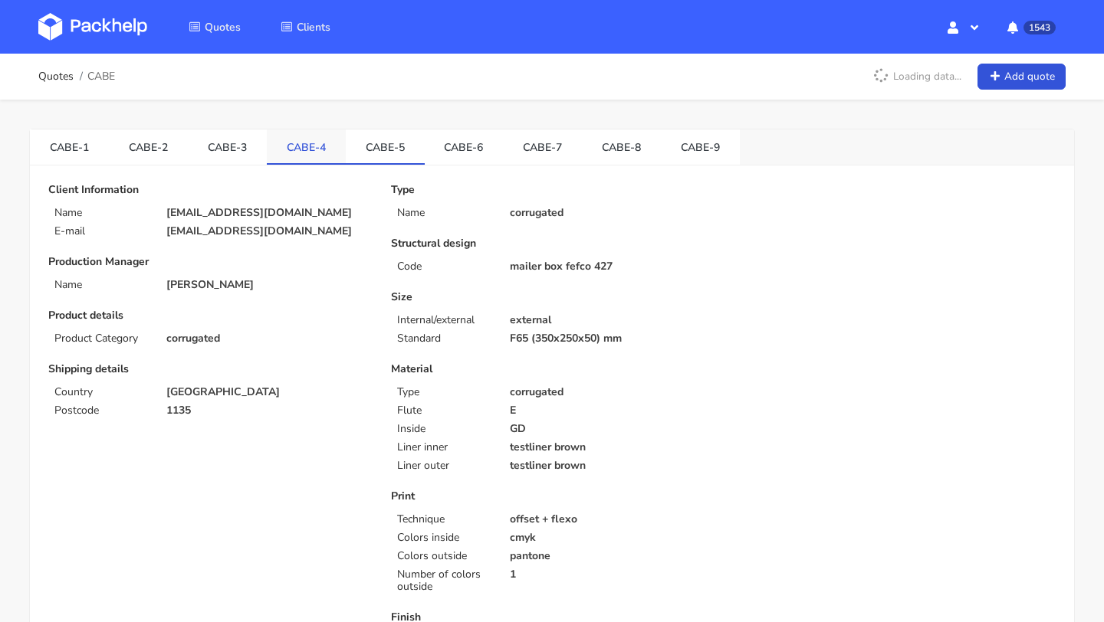
click at [328, 137] on link "CABE-4" at bounding box center [306, 147] width 79 height 34
click at [228, 147] on link "CABE-3" at bounding box center [227, 147] width 79 height 34
click at [152, 148] on link "CABE-2" at bounding box center [148, 147] width 79 height 34
click at [96, 150] on link "CABE-1" at bounding box center [69, 147] width 79 height 34
click at [302, 143] on link "CABE-4" at bounding box center [306, 147] width 79 height 34
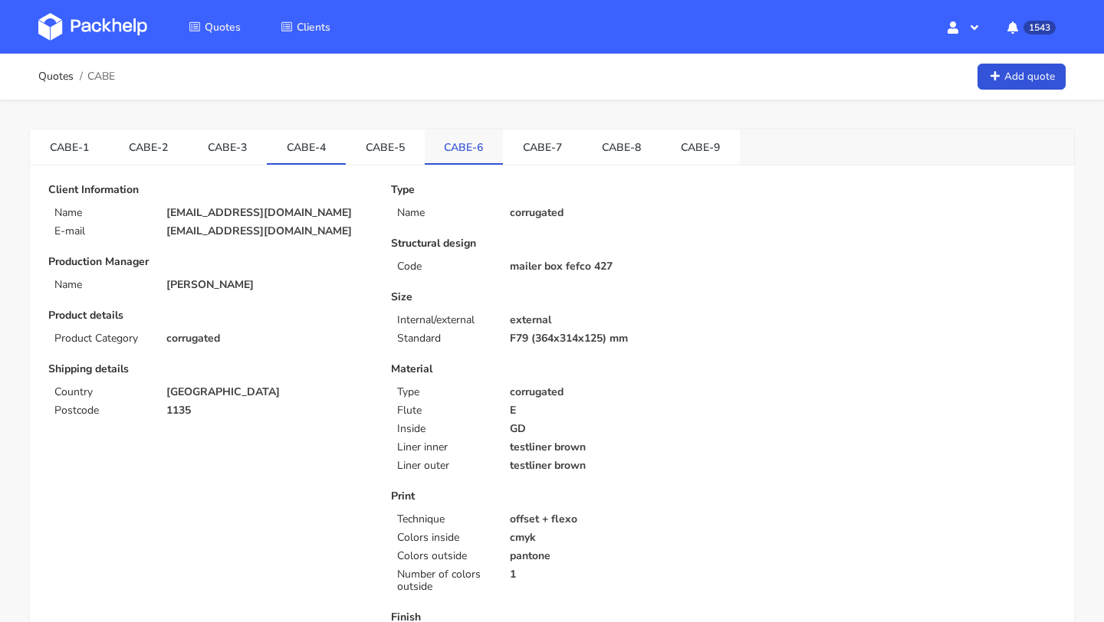
click at [458, 142] on link "CABE-6" at bounding box center [464, 147] width 79 height 34
click at [521, 144] on link "CABE-7" at bounding box center [542, 147] width 79 height 34
click at [608, 146] on link "CABE-8" at bounding box center [621, 147] width 79 height 34
click at [381, 158] on link "CABE-5" at bounding box center [385, 147] width 79 height 34
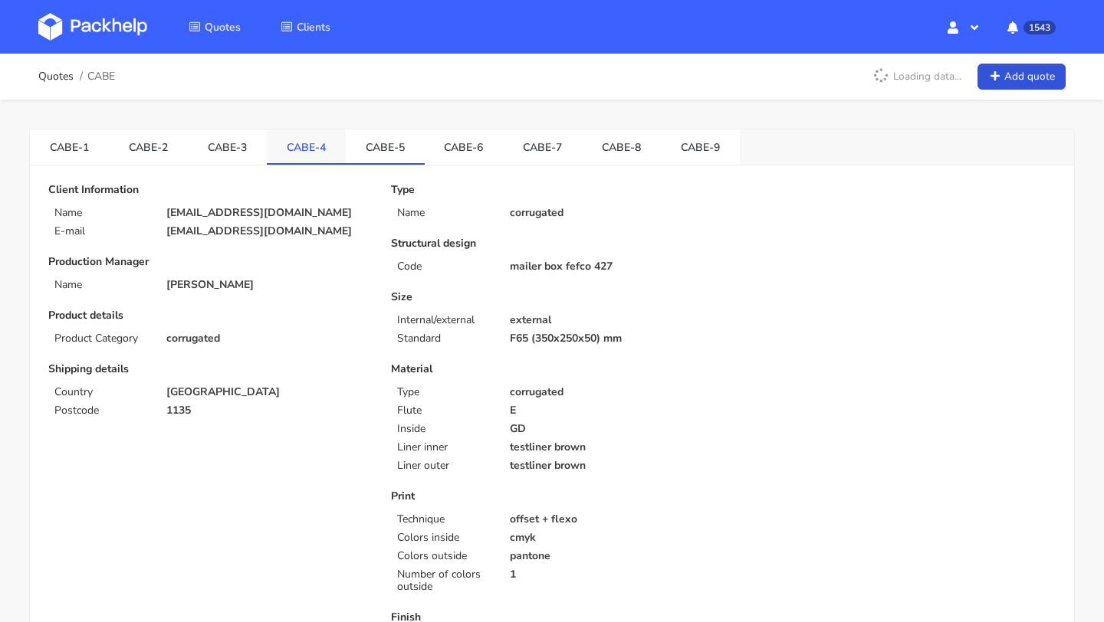
click at [308, 148] on link "CABE-4" at bounding box center [306, 147] width 79 height 34
click at [613, 149] on link "CABE-8" at bounding box center [621, 147] width 79 height 34
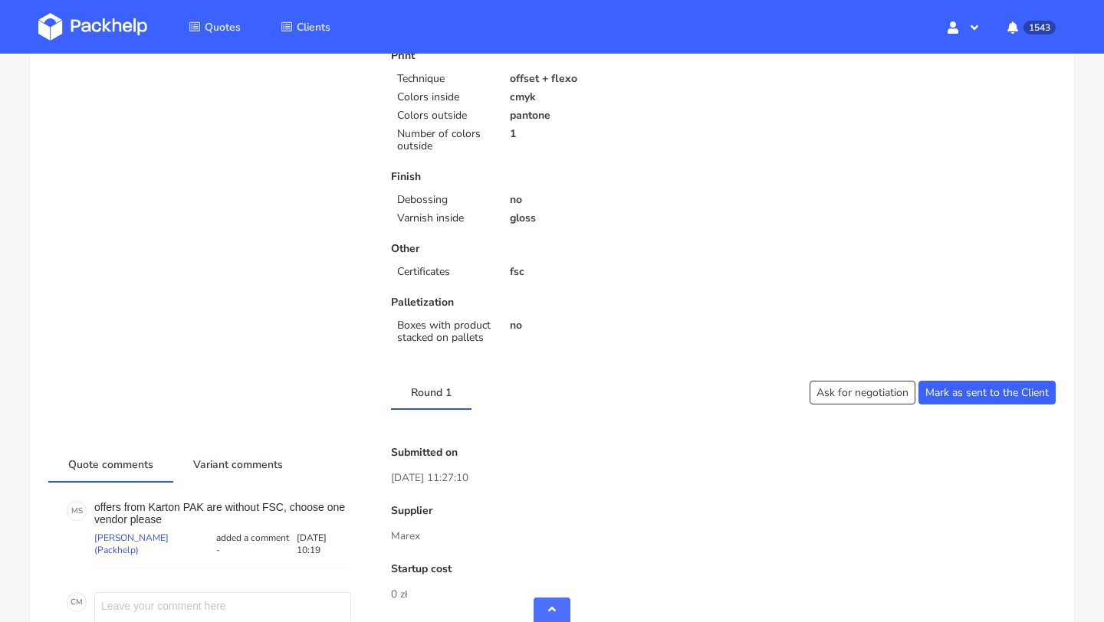
scroll to position [938, 0]
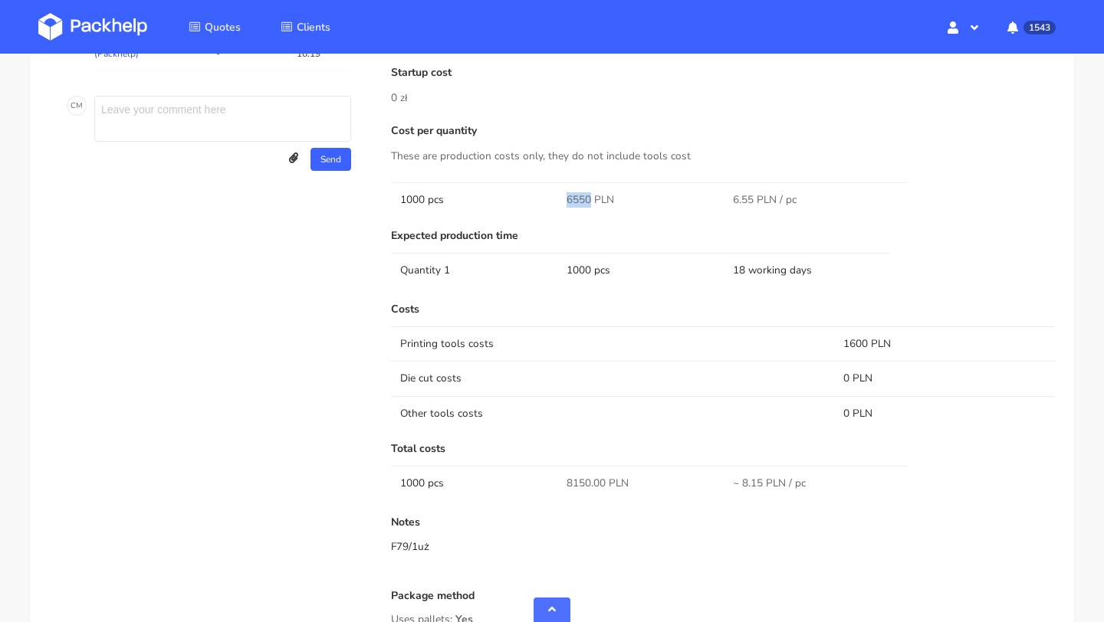
drag, startPoint x: 586, startPoint y: 195, endPoint x: 563, endPoint y: 195, distance: 23.8
click at [563, 195] on td "6550 PLN" at bounding box center [640, 199] width 166 height 34
copy span "6550"
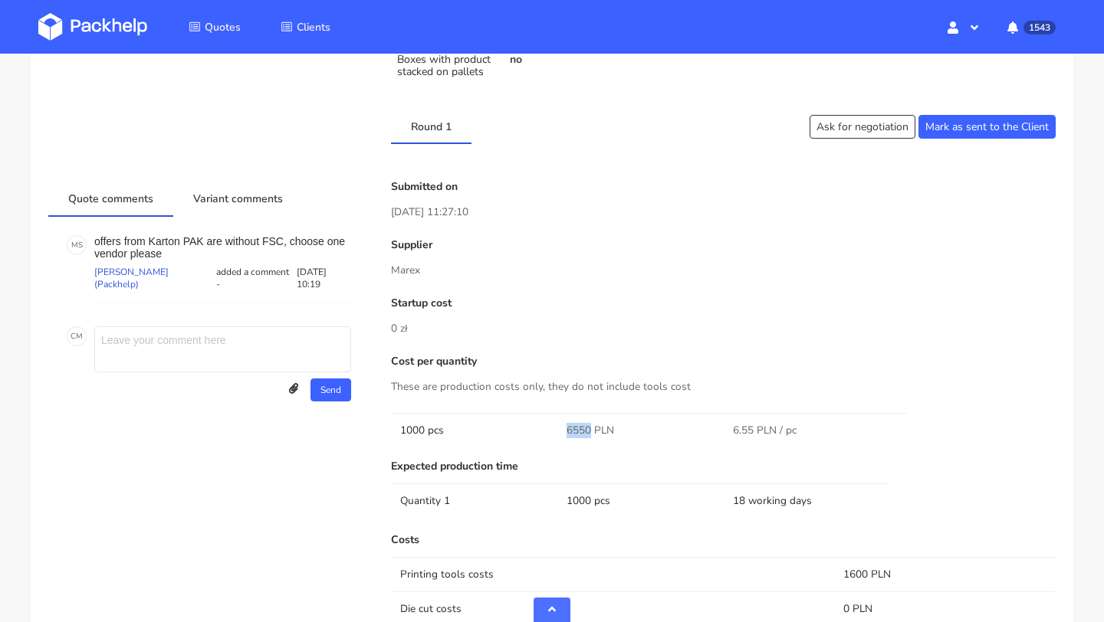
scroll to position [855, 0]
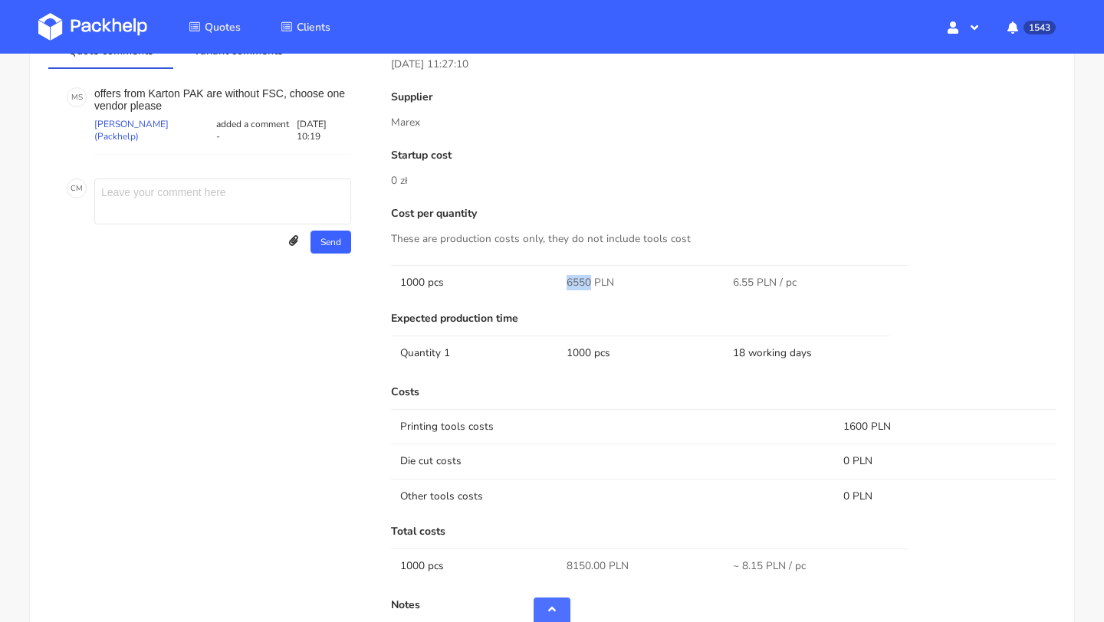
copy span "6550"
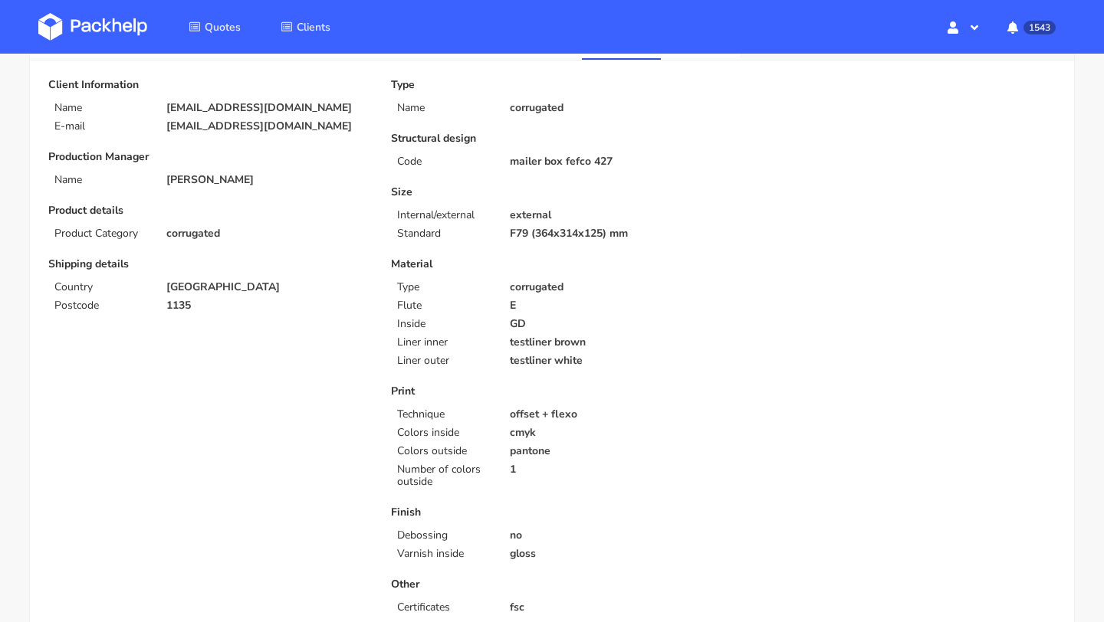
scroll to position [0, 0]
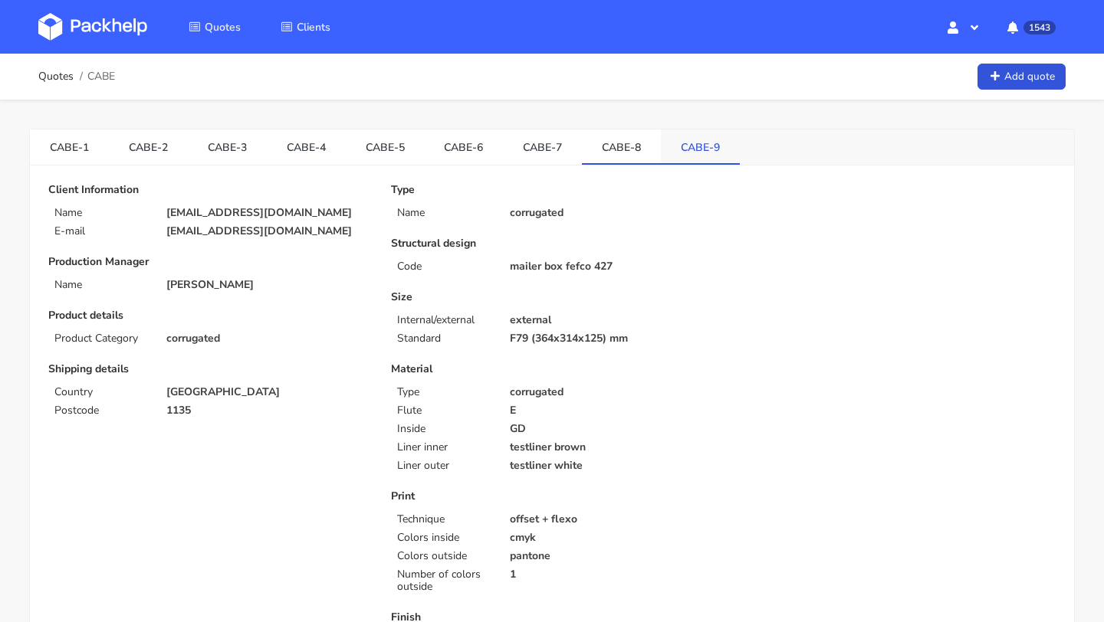
click at [675, 152] on link "CABE-9" at bounding box center [700, 147] width 79 height 34
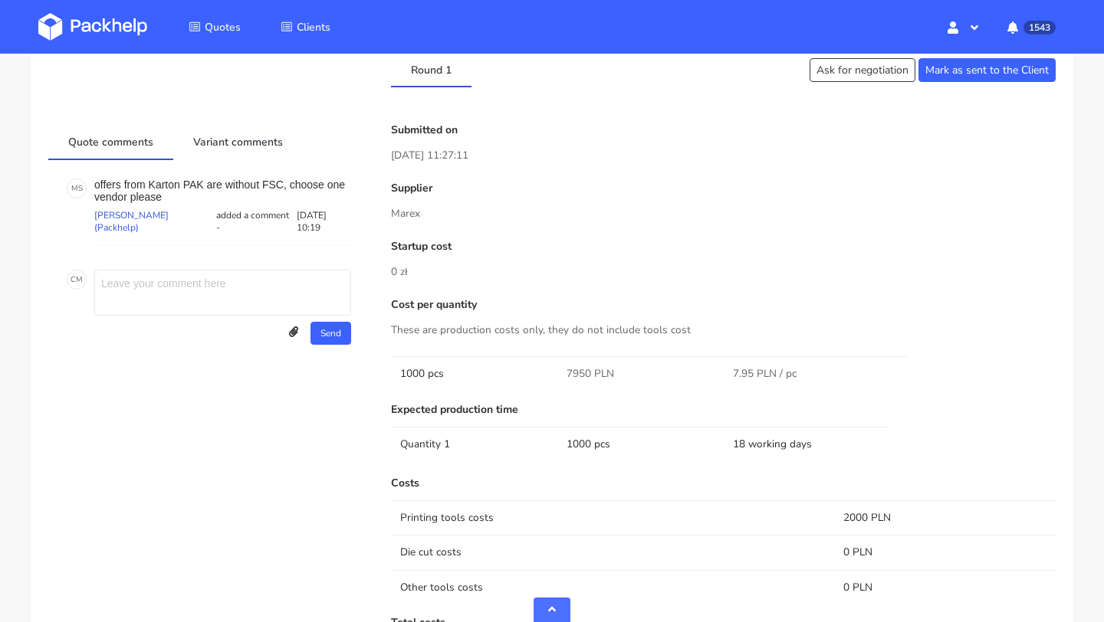
scroll to position [768, 0]
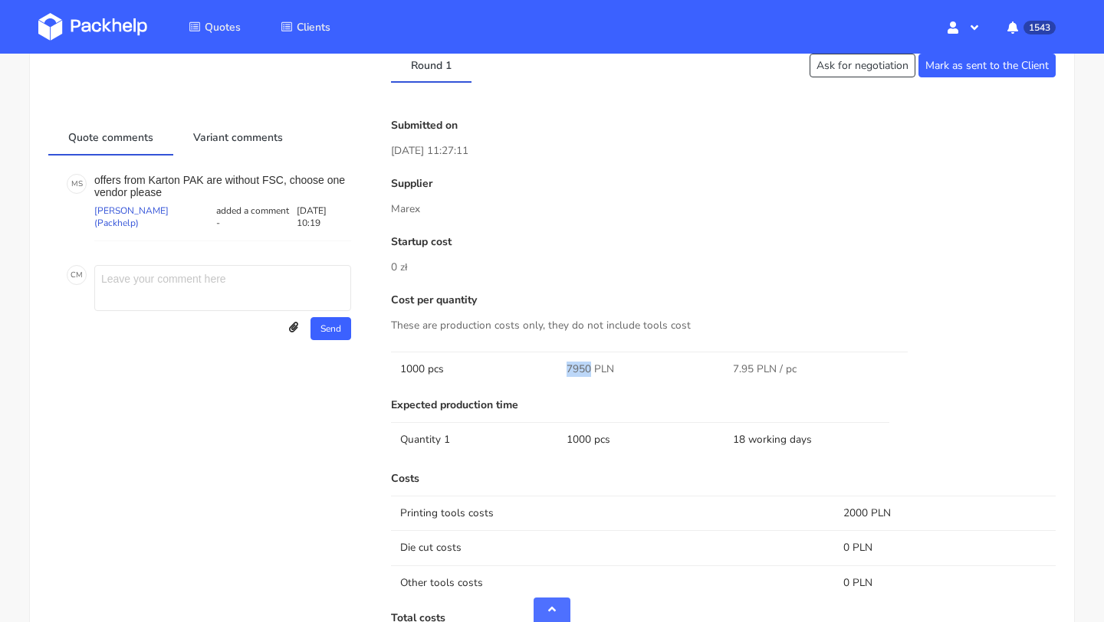
drag, startPoint x: 590, startPoint y: 365, endPoint x: 559, endPoint y: 365, distance: 30.7
click at [559, 365] on td "7950 PLN" at bounding box center [640, 369] width 166 height 34
copy span "7950"
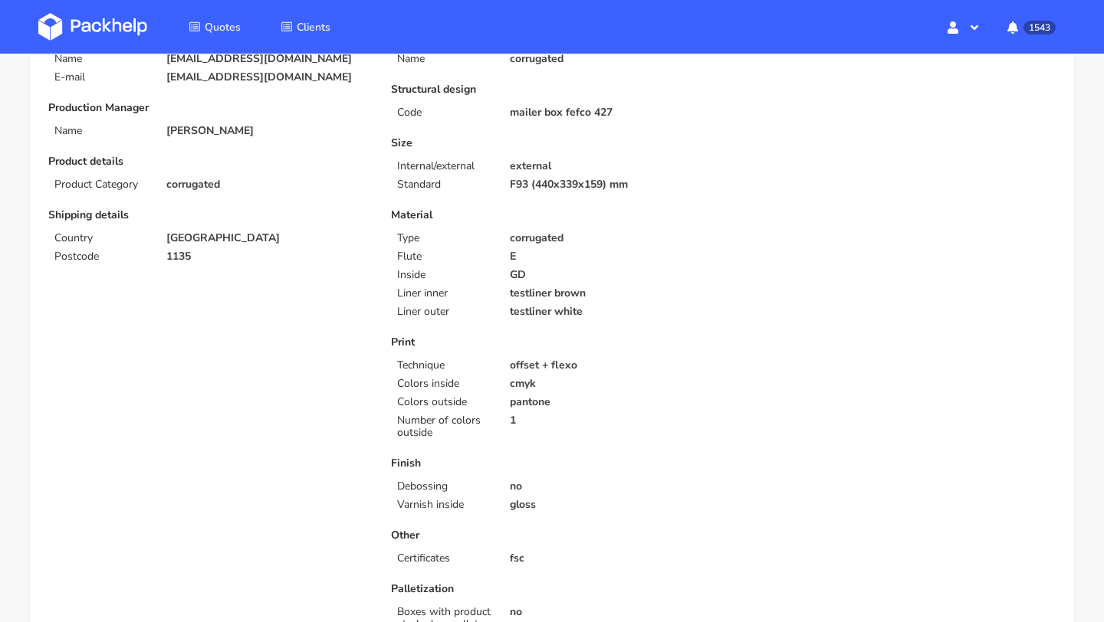
scroll to position [40, 0]
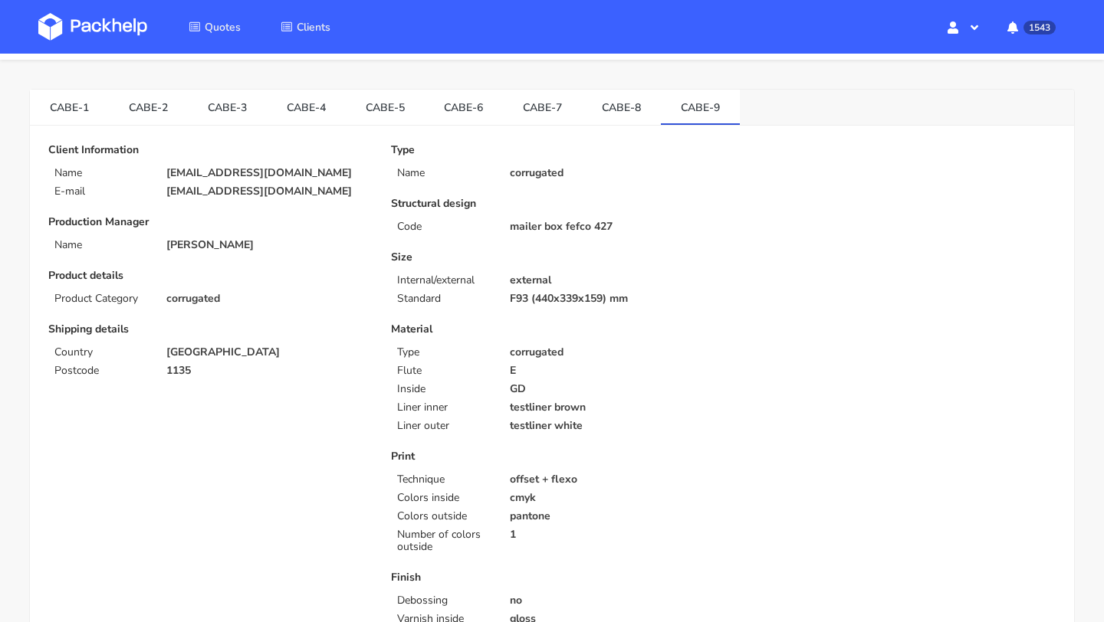
click at [626, 106] on link "CABE-8" at bounding box center [621, 107] width 79 height 34
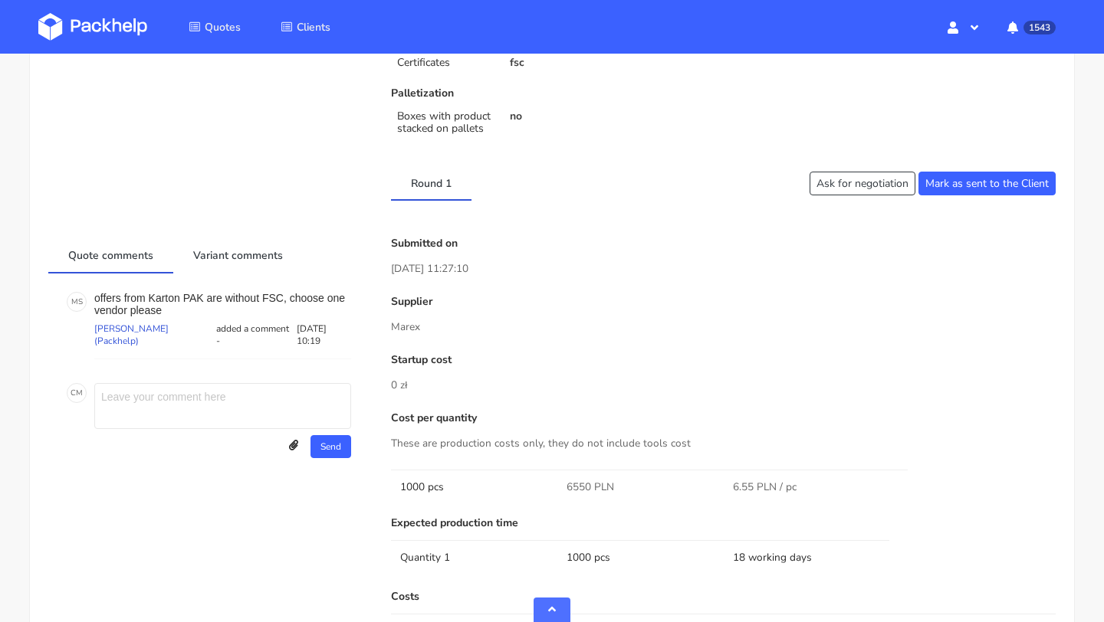
scroll to position [951, 0]
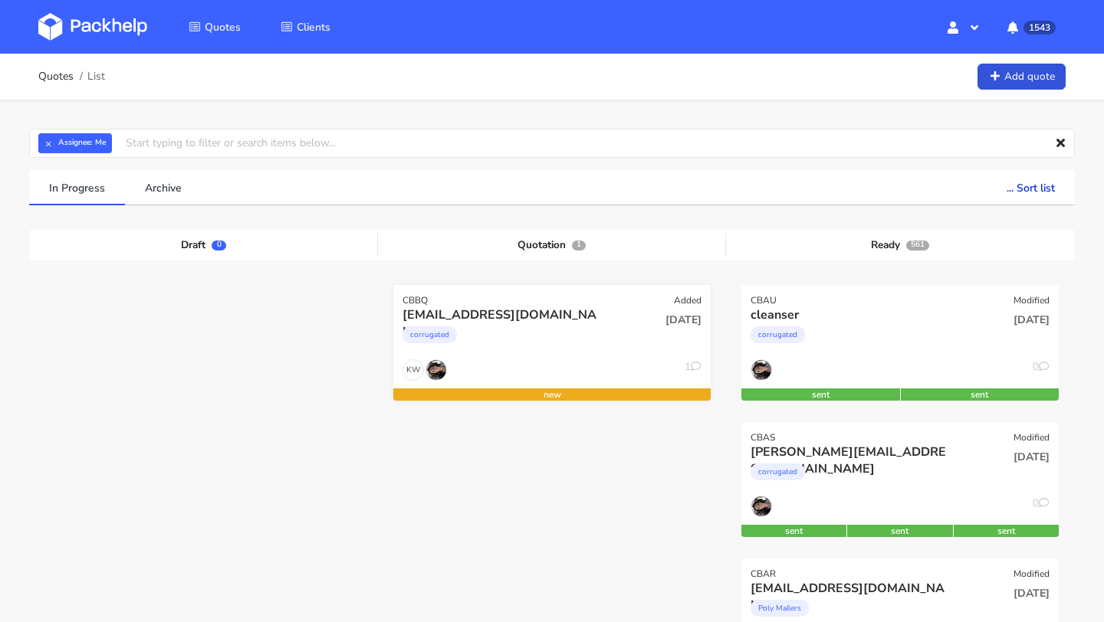
click at [487, 310] on div "hello@thecaninemenu.co.uk" at bounding box center [503, 315] width 203 height 17
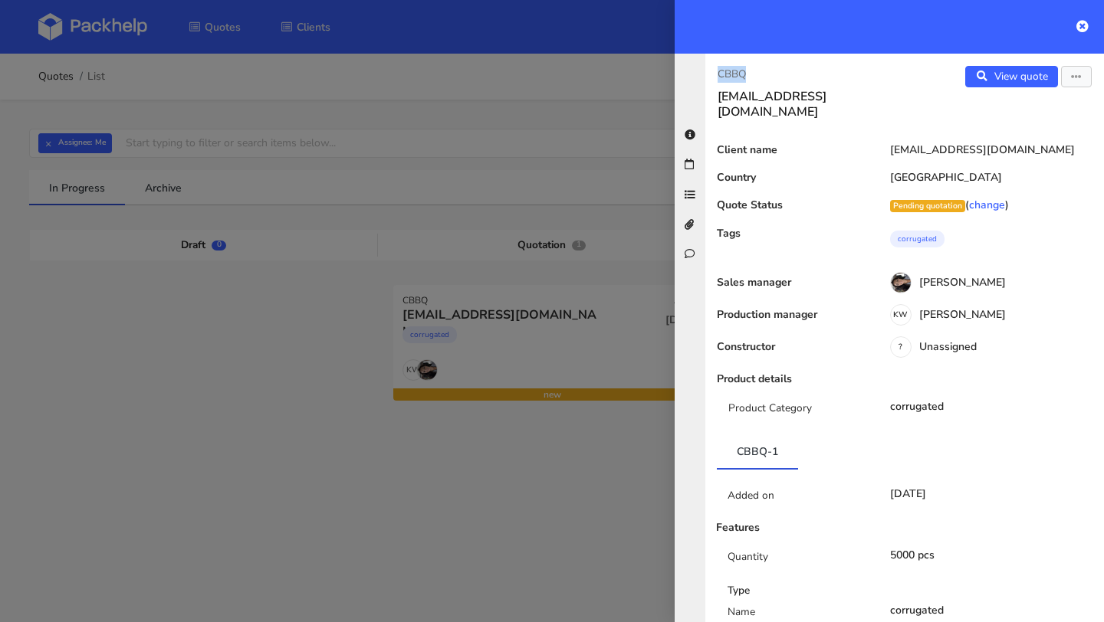
drag, startPoint x: 773, startPoint y: 67, endPoint x: 684, endPoint y: 68, distance: 88.9
click at [684, 67] on div "CBBQ hello@thecaninemenu.co.uk View quote Edit quote Client name hello@thecanin…" at bounding box center [889, 338] width 429 height 569
copy p "CBBQ"
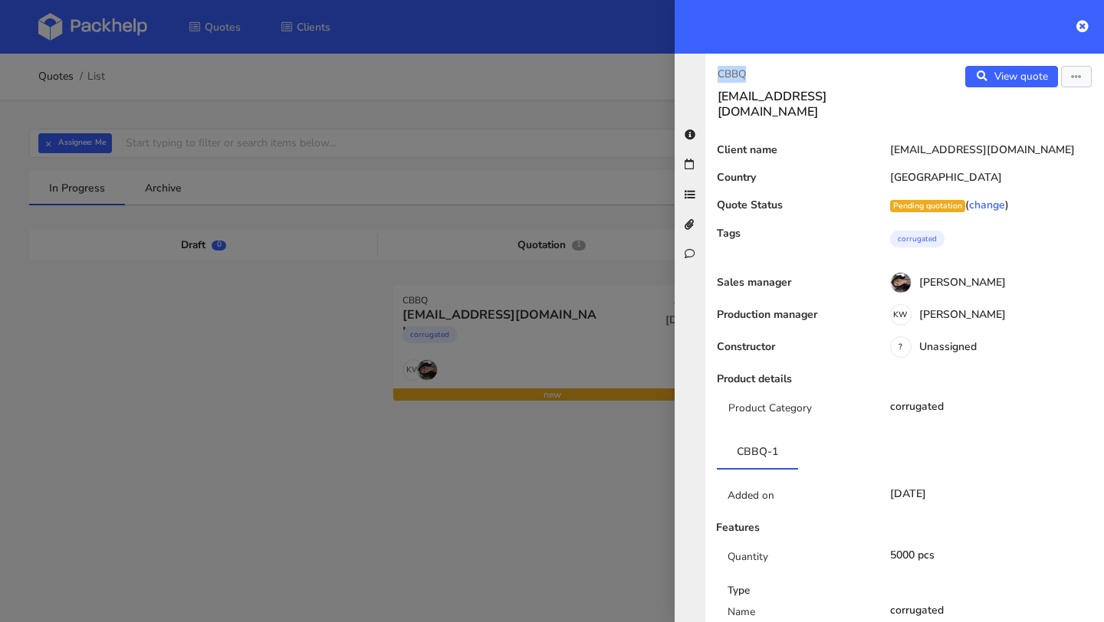
copy p "CBBQ"
click at [586, 223] on div at bounding box center [552, 311] width 1104 height 622
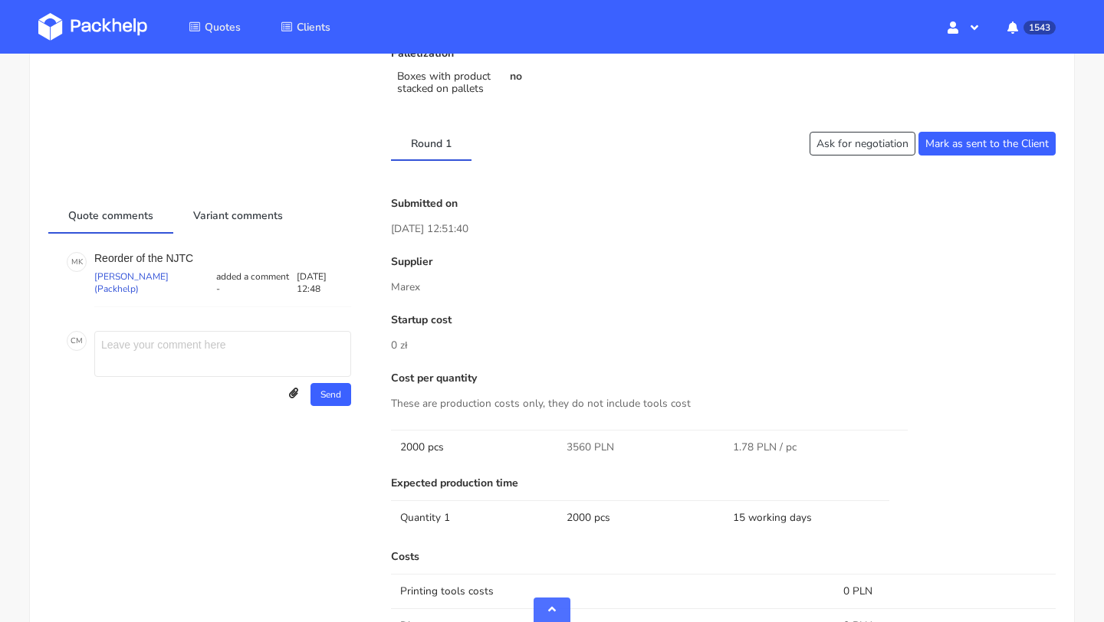
scroll to position [553, 0]
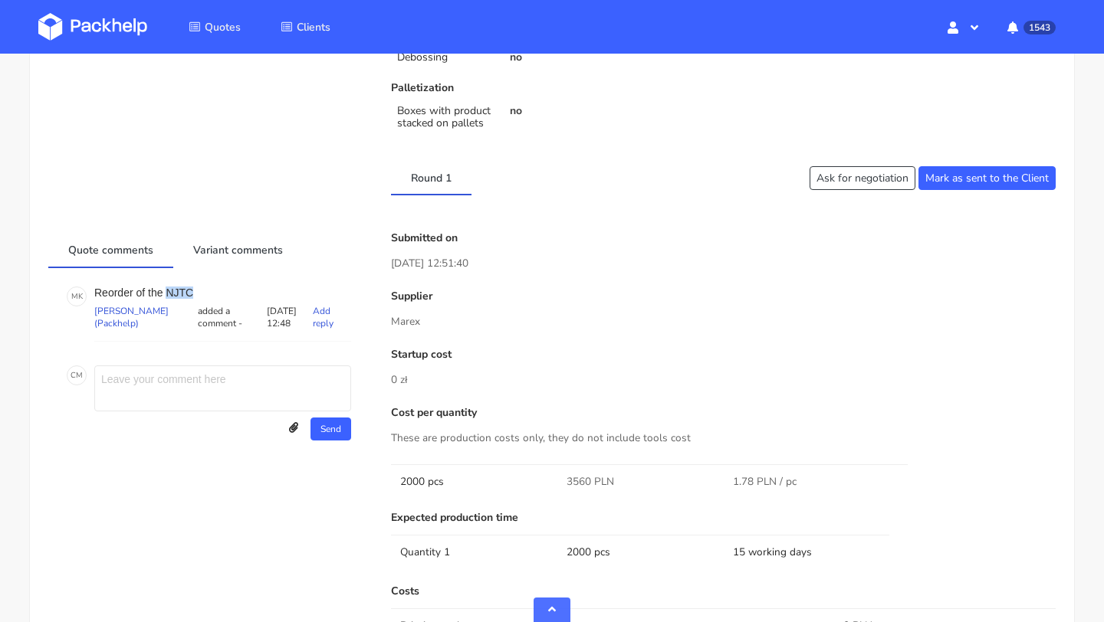
copy p "NJTC"
drag, startPoint x: 194, startPoint y: 289, endPoint x: 166, endPoint y: 289, distance: 28.4
click at [166, 289] on p "Reorder of the NJTC" at bounding box center [222, 293] width 257 height 12
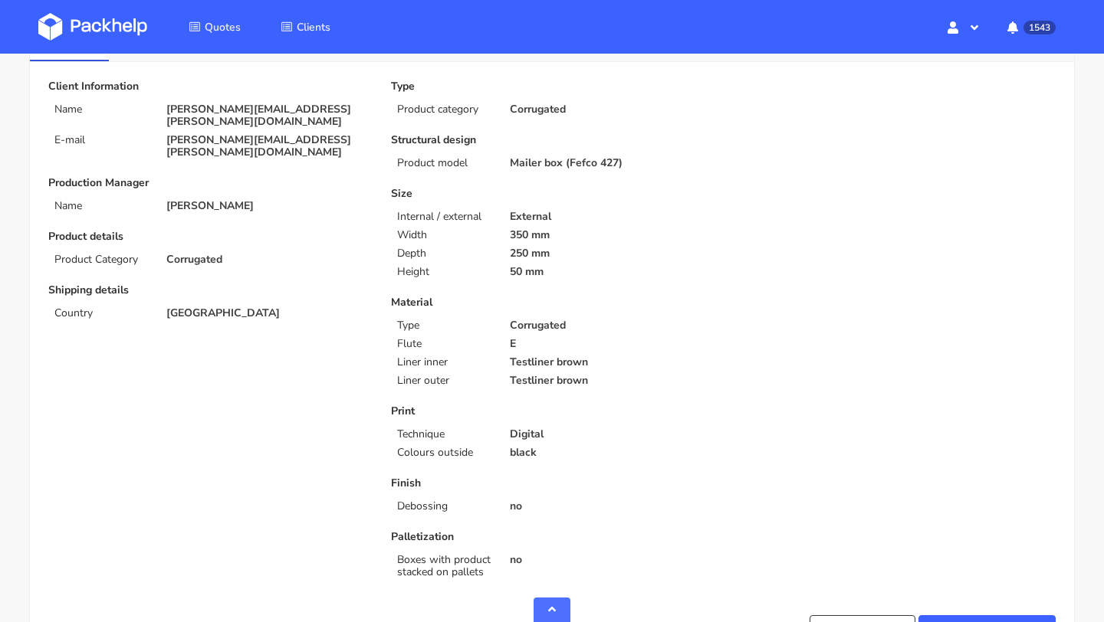
scroll to position [0, 0]
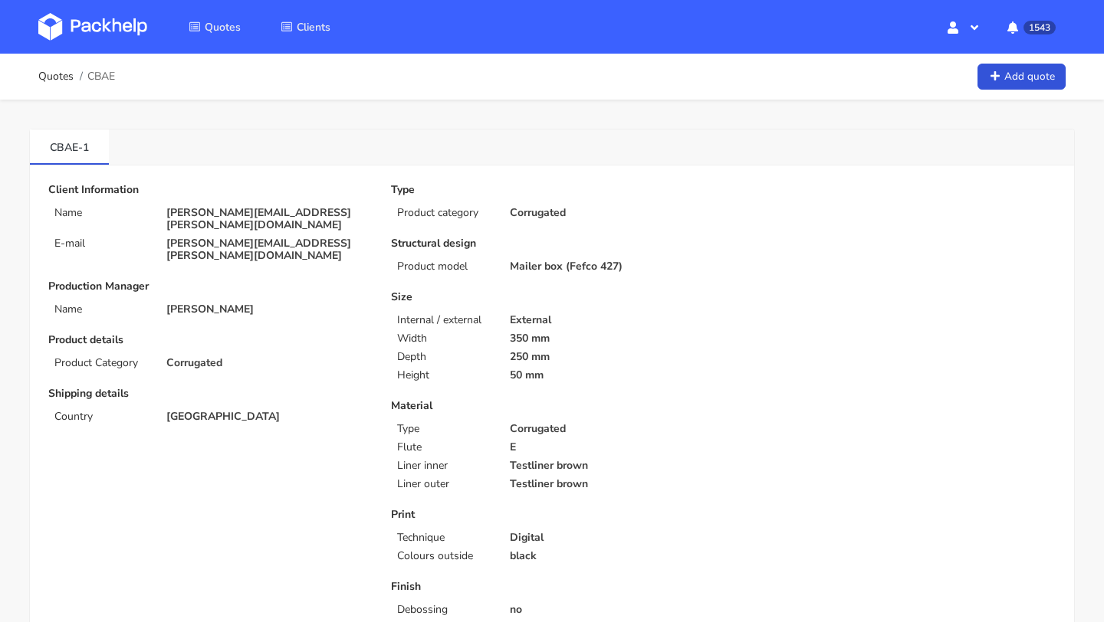
click at [246, 211] on p "[PERSON_NAME][EMAIL_ADDRESS][PERSON_NAME][DOMAIN_NAME]" at bounding box center [267, 219] width 203 height 25
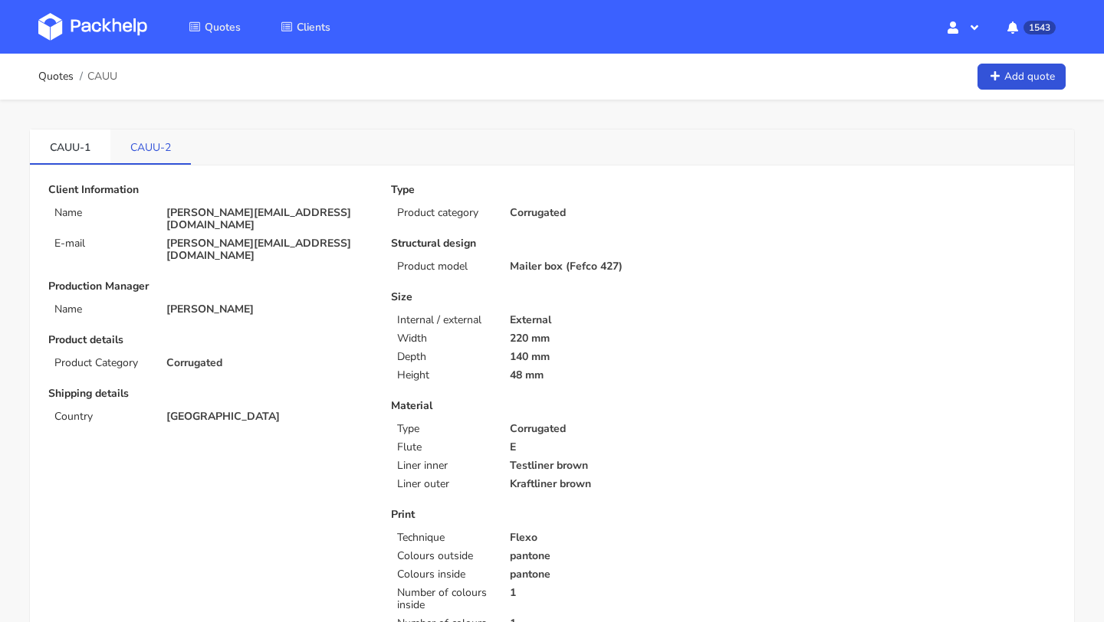
click at [143, 130] on link "CAUU-2" at bounding box center [150, 147] width 80 height 34
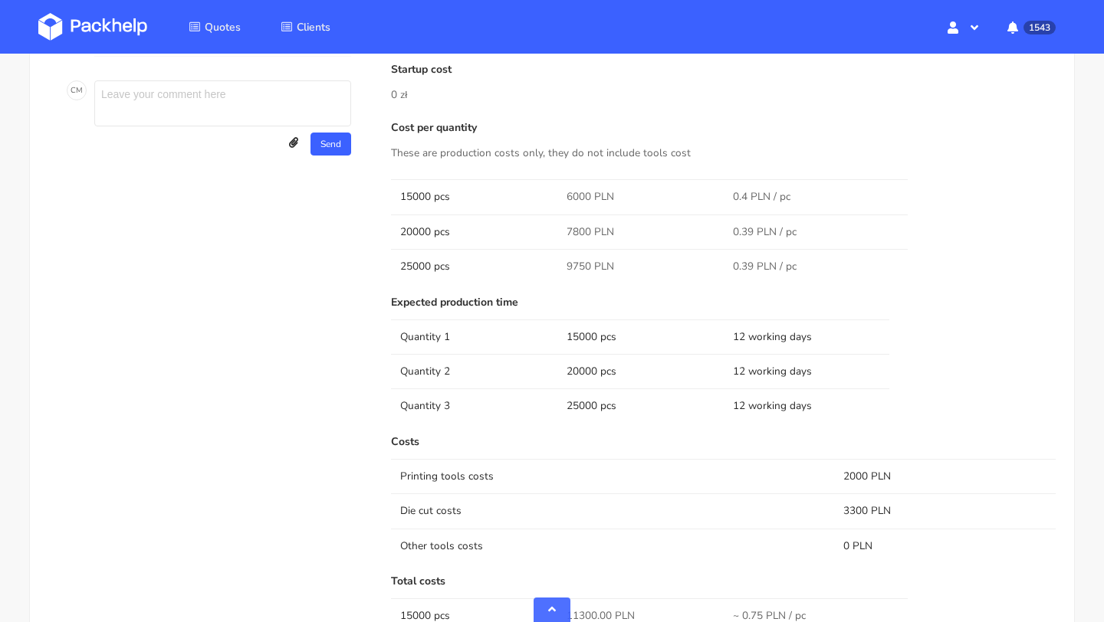
scroll to position [800, 0]
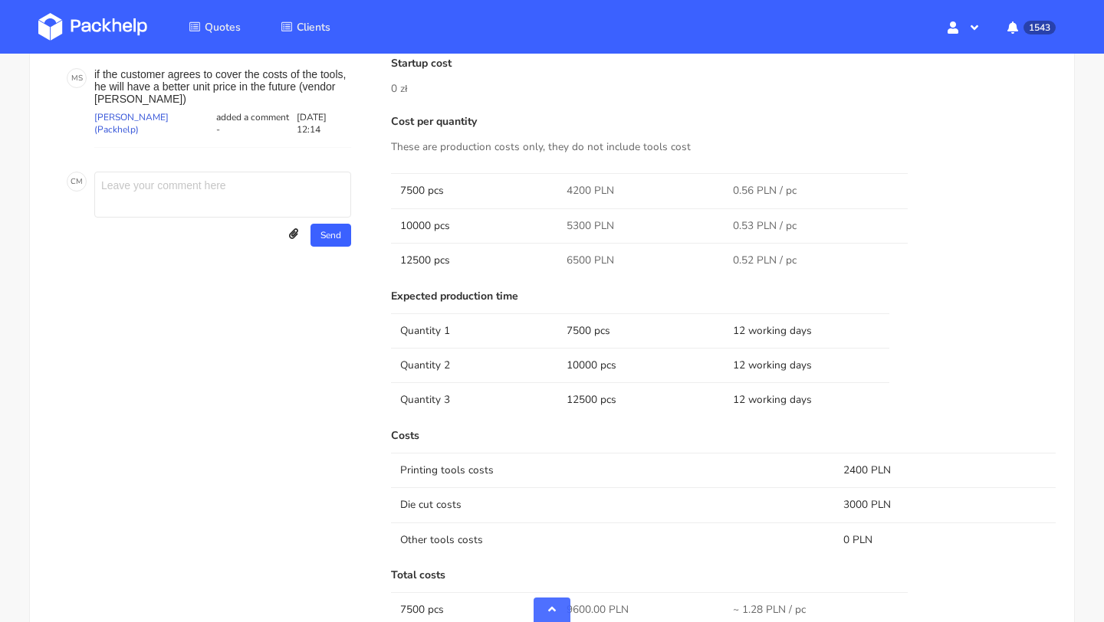
scroll to position [703, 0]
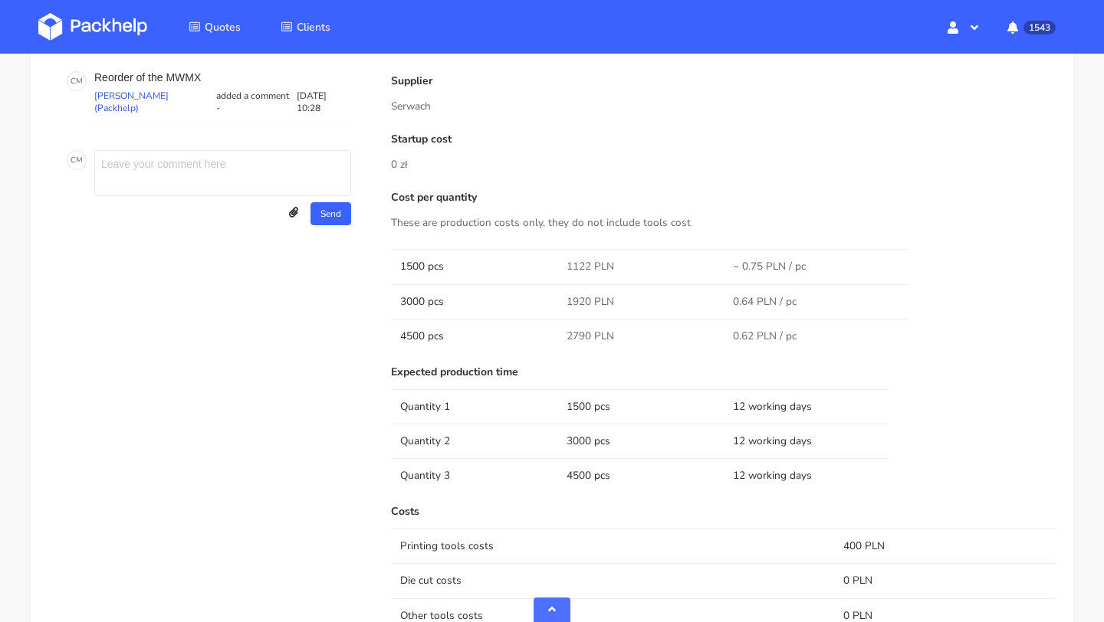
scroll to position [557, 0]
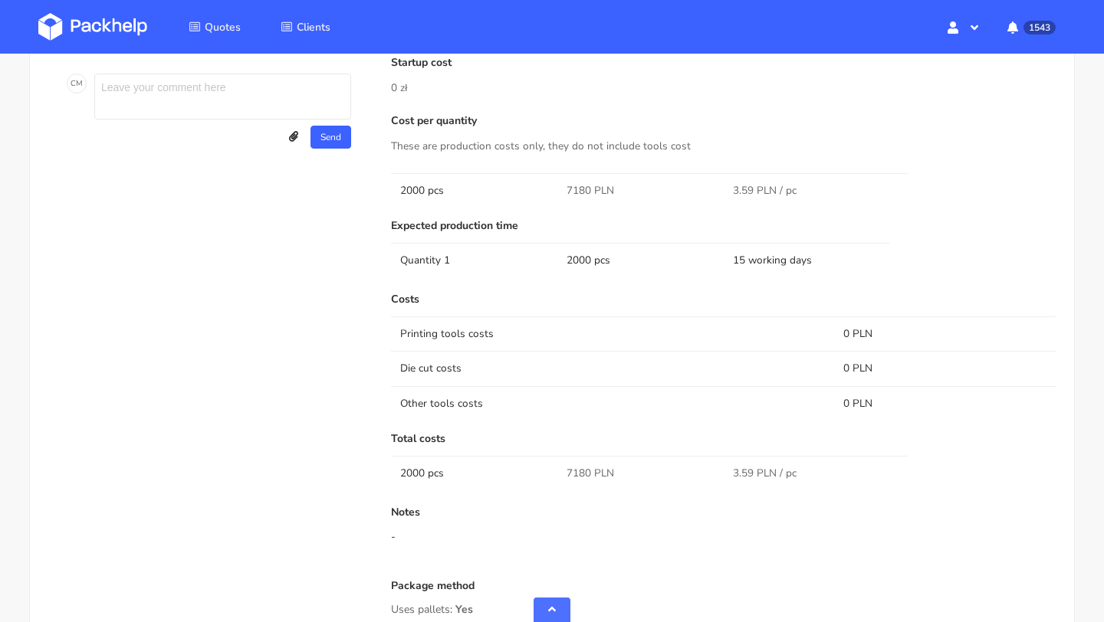
scroll to position [1109, 0]
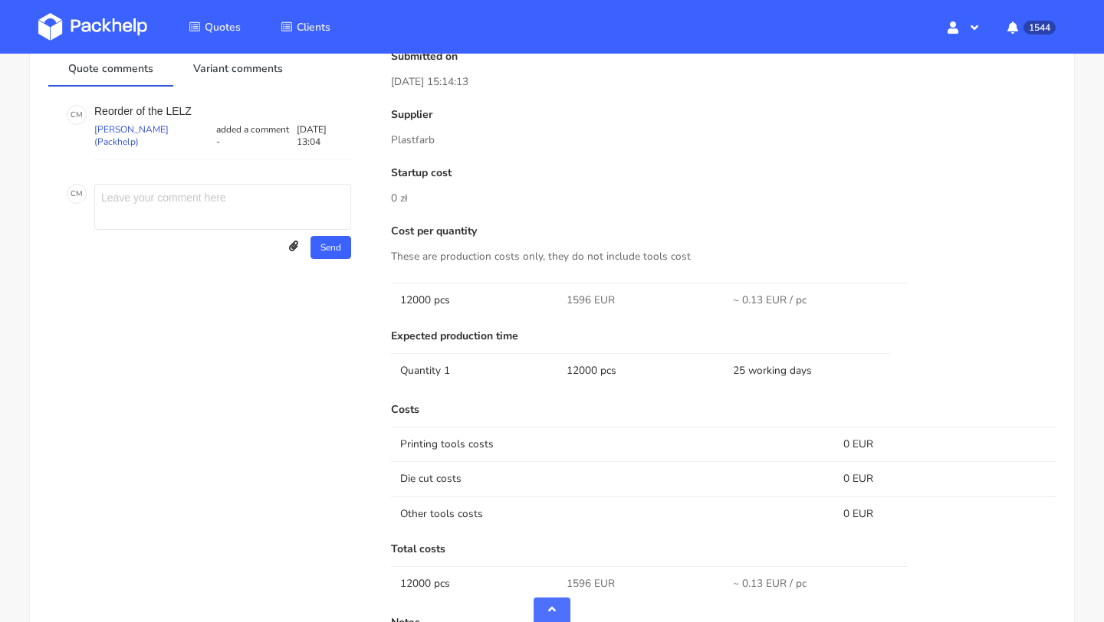
scroll to position [963, 0]
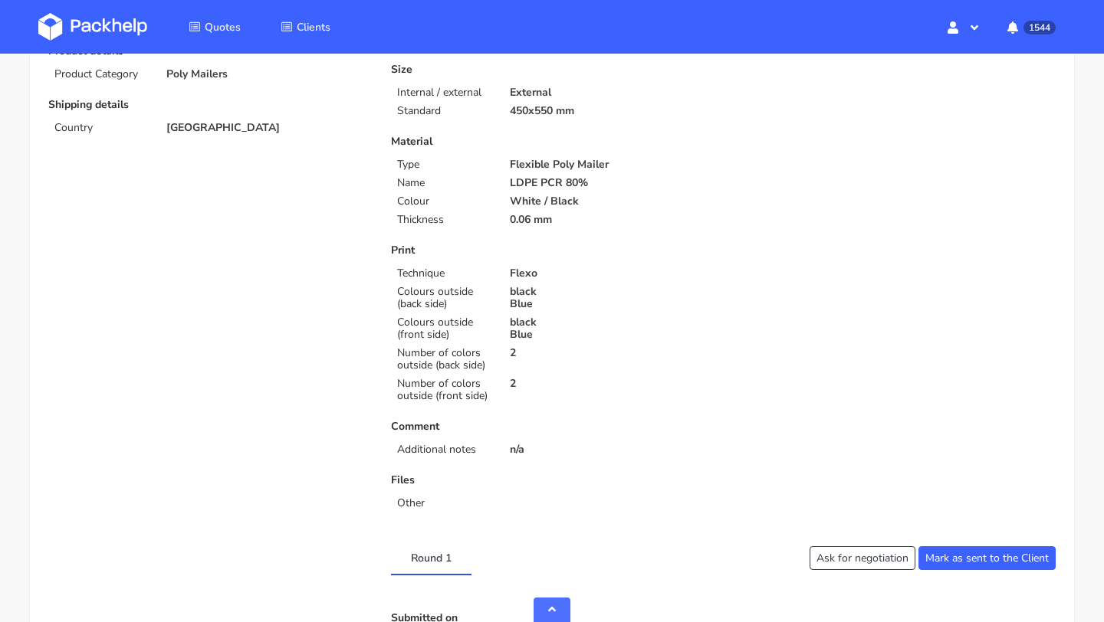
scroll to position [570, 0]
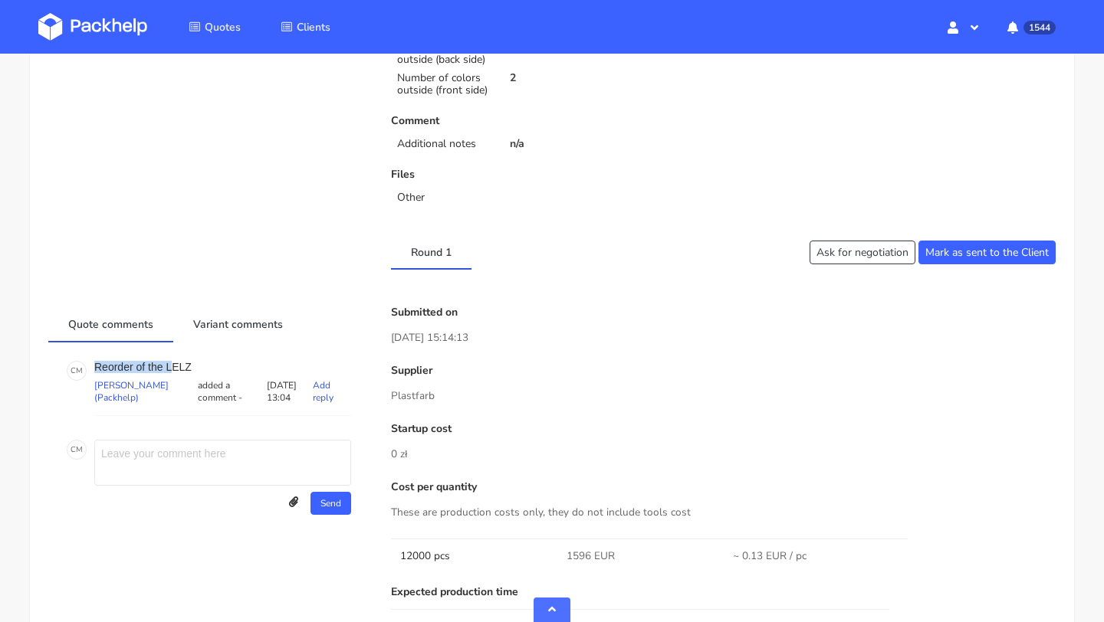
drag, startPoint x: 202, startPoint y: 358, endPoint x: 174, endPoint y: 367, distance: 29.8
click at [174, 367] on div "C M Reorder of the LELZ [PERSON_NAME] (Packhelp) added a comment - [DATE] 13:04…" at bounding box center [209, 388] width 291 height 61
click at [195, 366] on p "Reorder of the LELZ" at bounding box center [222, 367] width 257 height 12
drag, startPoint x: 195, startPoint y: 366, endPoint x: 172, endPoint y: 366, distance: 22.2
click at [172, 366] on p "Reorder of the LELZ" at bounding box center [222, 367] width 257 height 12
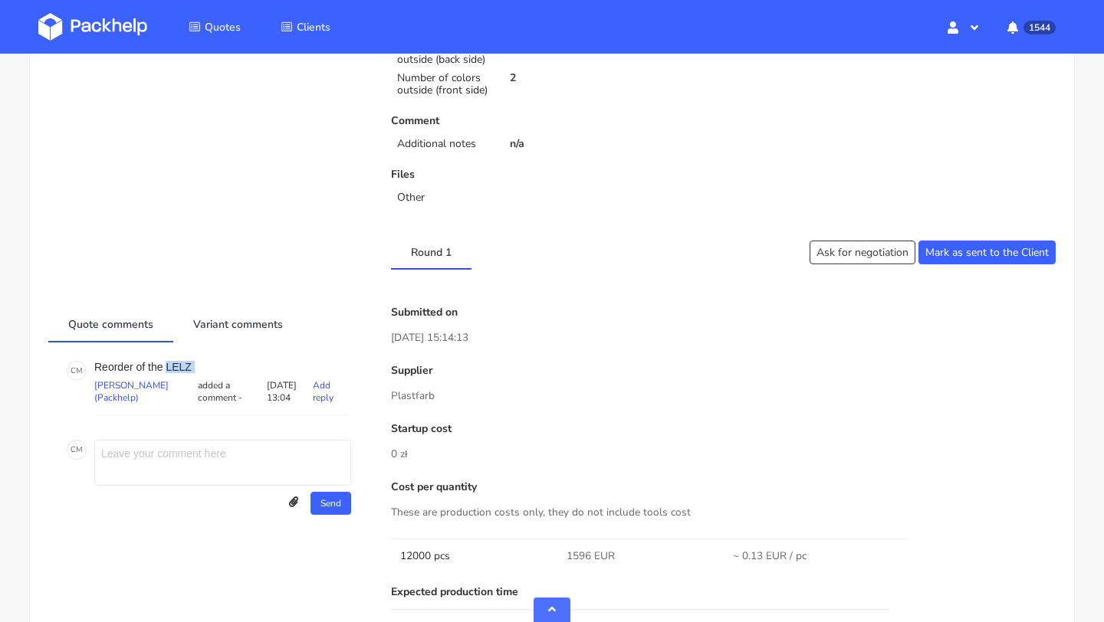
copy div "LELZ"
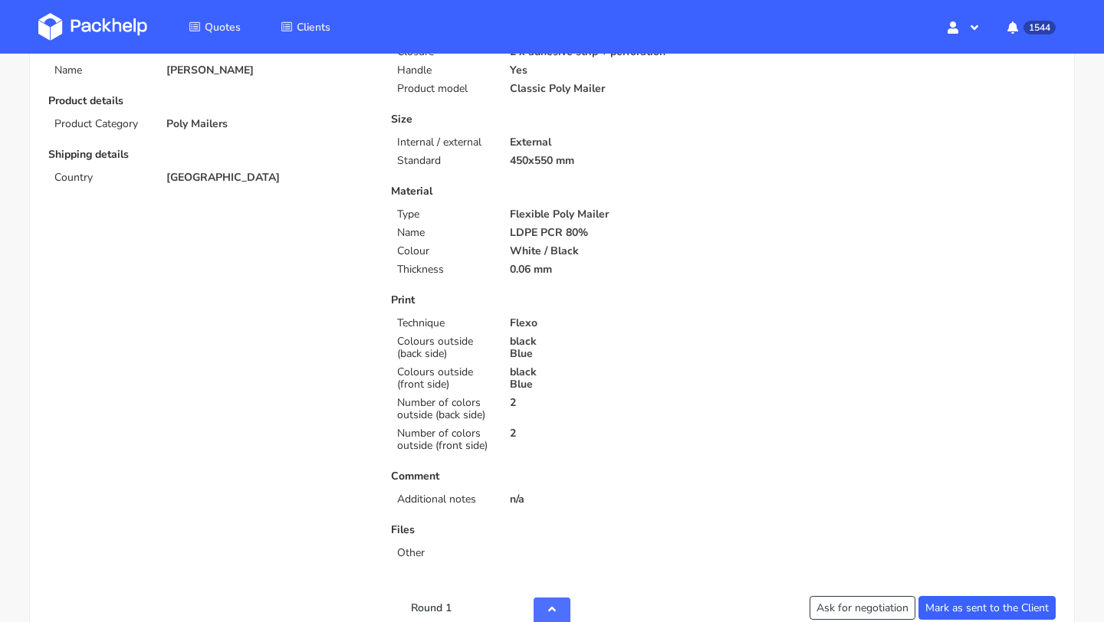
scroll to position [0, 0]
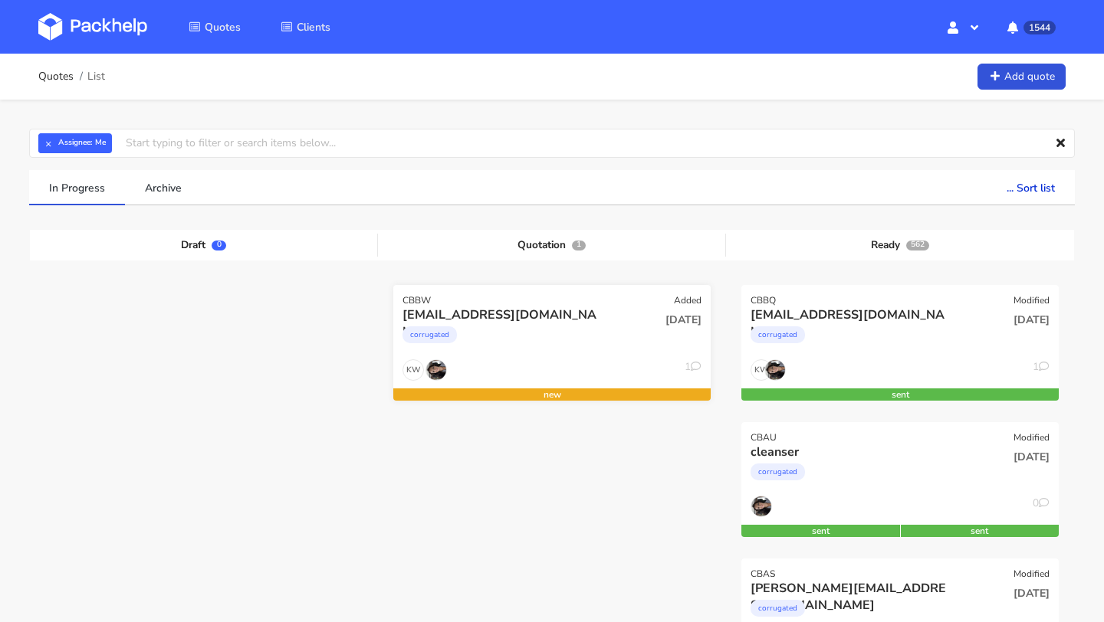
click at [462, 295] on div "CBBW Added" at bounding box center [551, 295] width 317 height 21
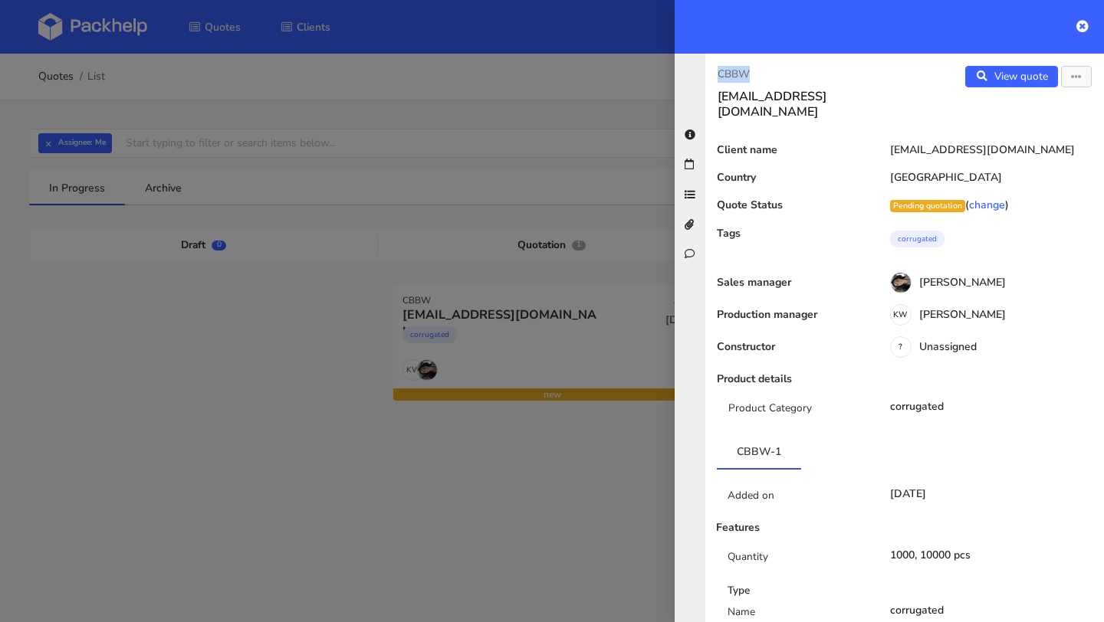
copy p "CBBW"
drag, startPoint x: 754, startPoint y: 78, endPoint x: 703, endPoint y: 77, distance: 51.4
click at [703, 77] on div "CBBW [EMAIL_ADDRESS][DOMAIN_NAME] View quote Edit quote Client name [PERSON_NAM…" at bounding box center [889, 338] width 429 height 569
click at [1082, 27] on icon at bounding box center [1082, 26] width 12 height 12
